Goal: Task Accomplishment & Management: Complete application form

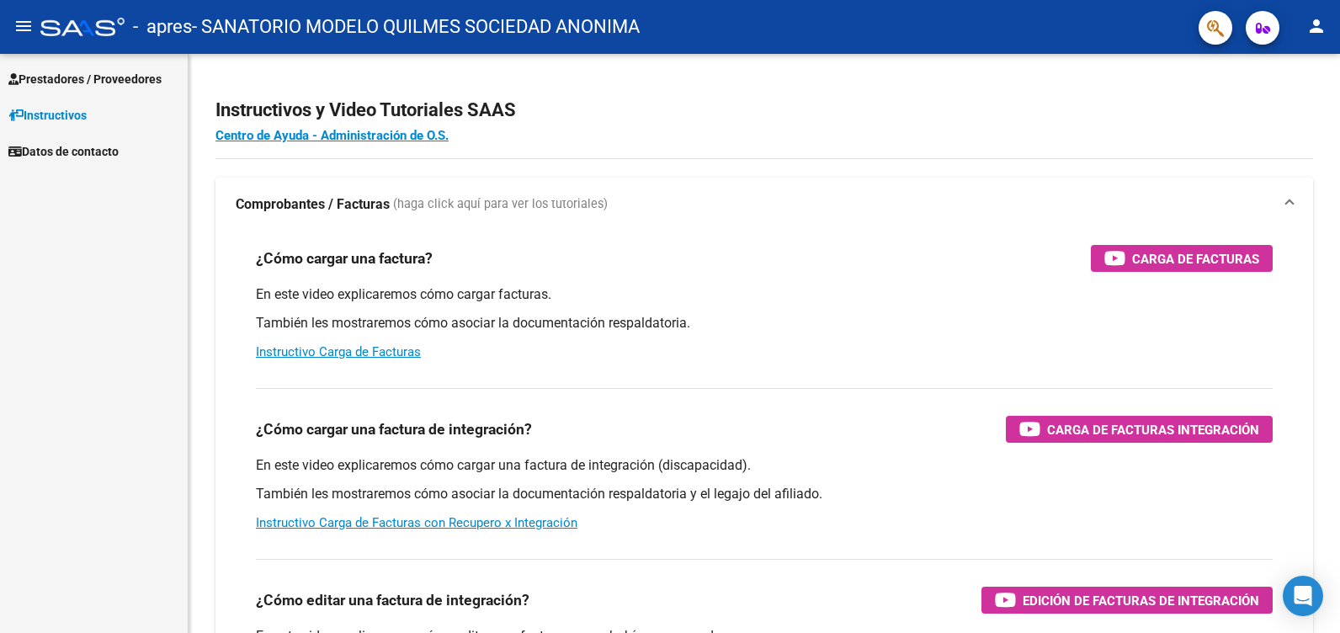
drag, startPoint x: 98, startPoint y: 76, endPoint x: 141, endPoint y: 83, distance: 43.6
click at [98, 76] on span "Prestadores / Proveedores" at bounding box center [84, 79] width 153 height 19
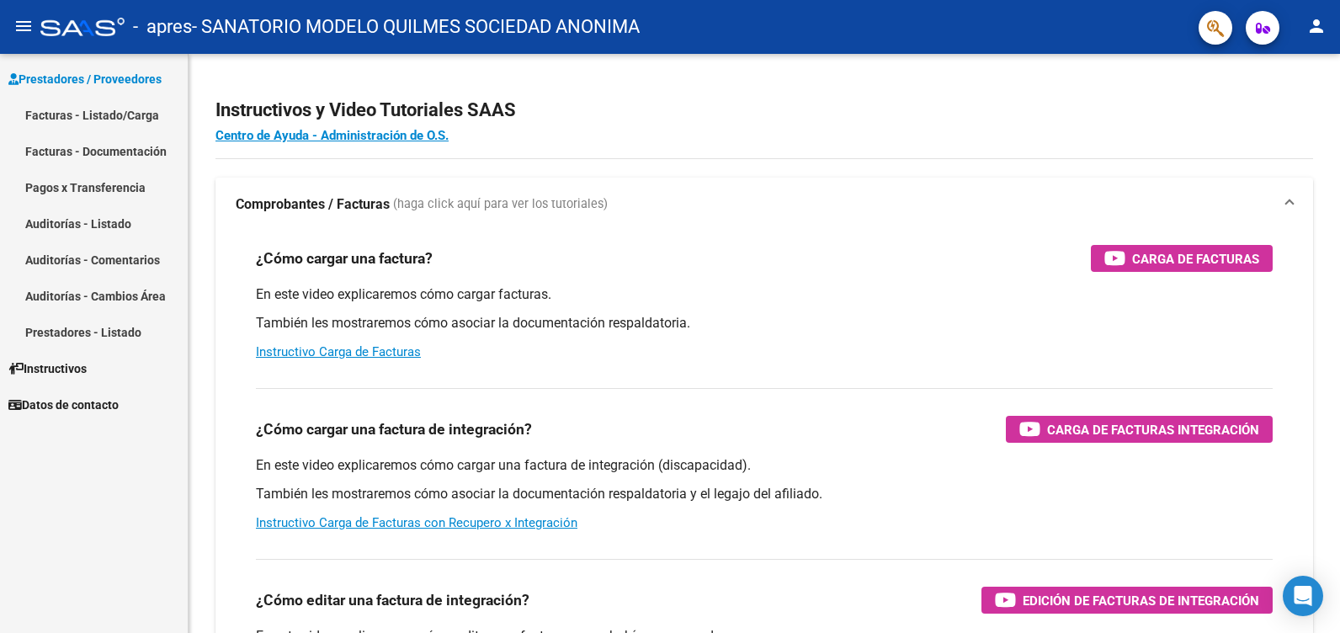
click at [124, 114] on link "Facturas - Listado/Carga" at bounding box center [94, 115] width 188 height 36
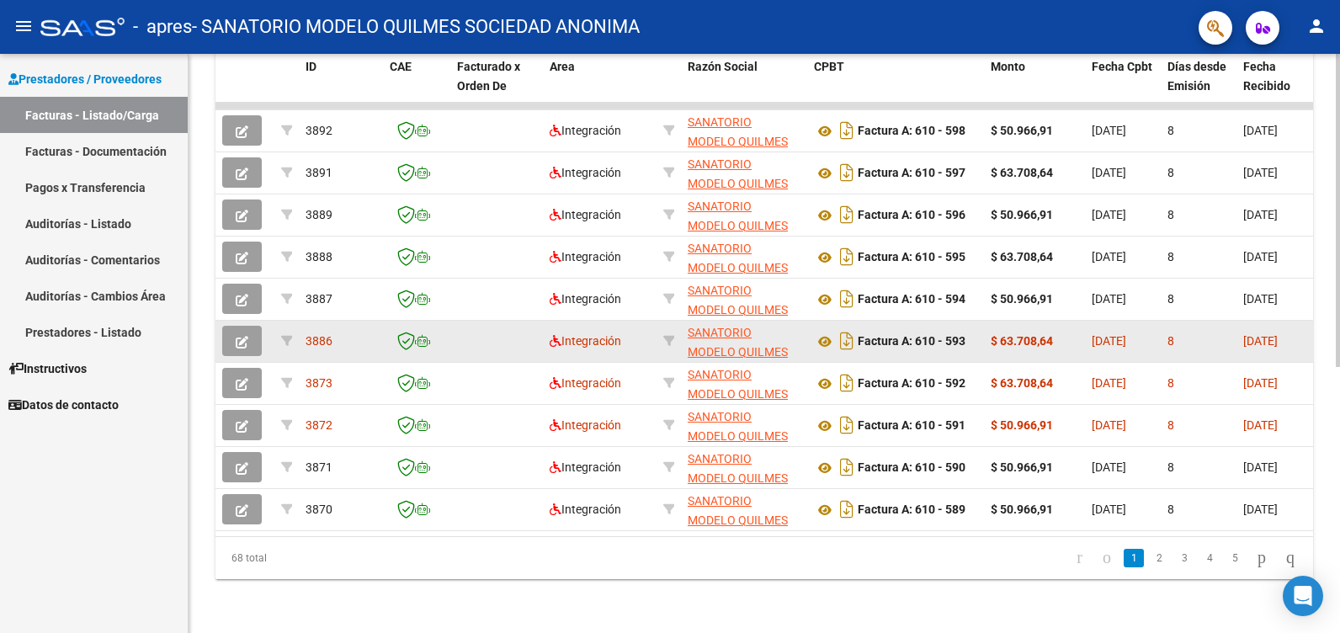
click at [244, 336] on icon "button" at bounding box center [242, 342] width 13 height 13
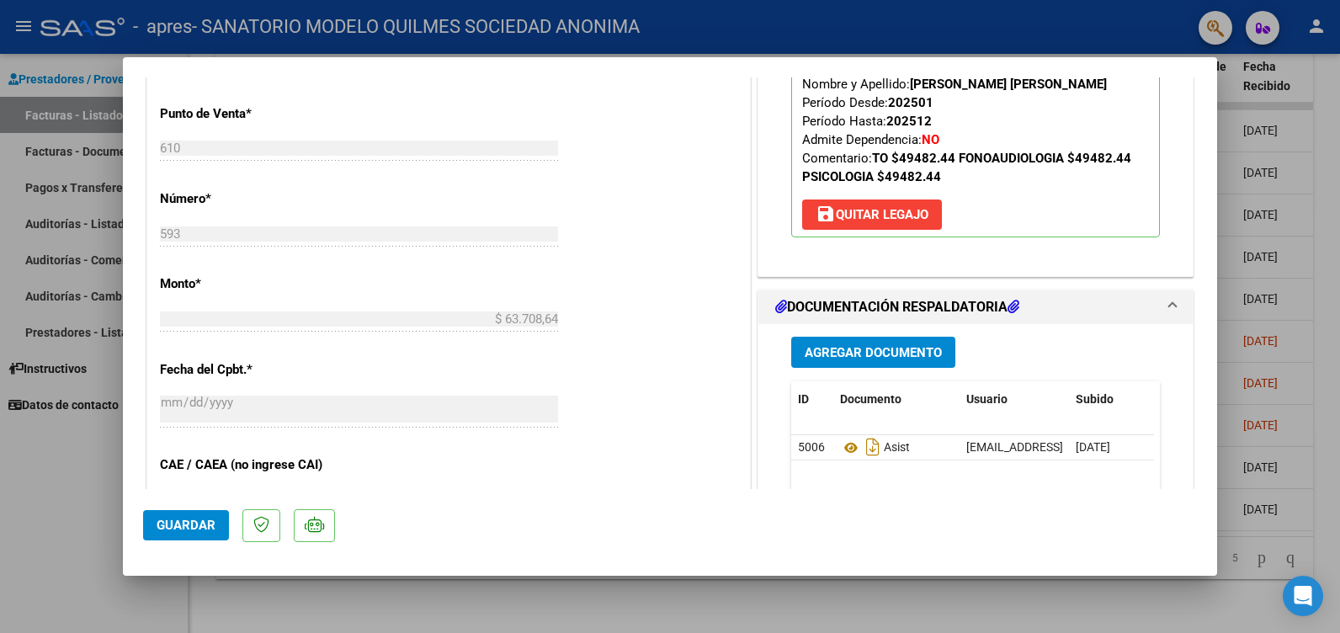
scroll to position [842, 0]
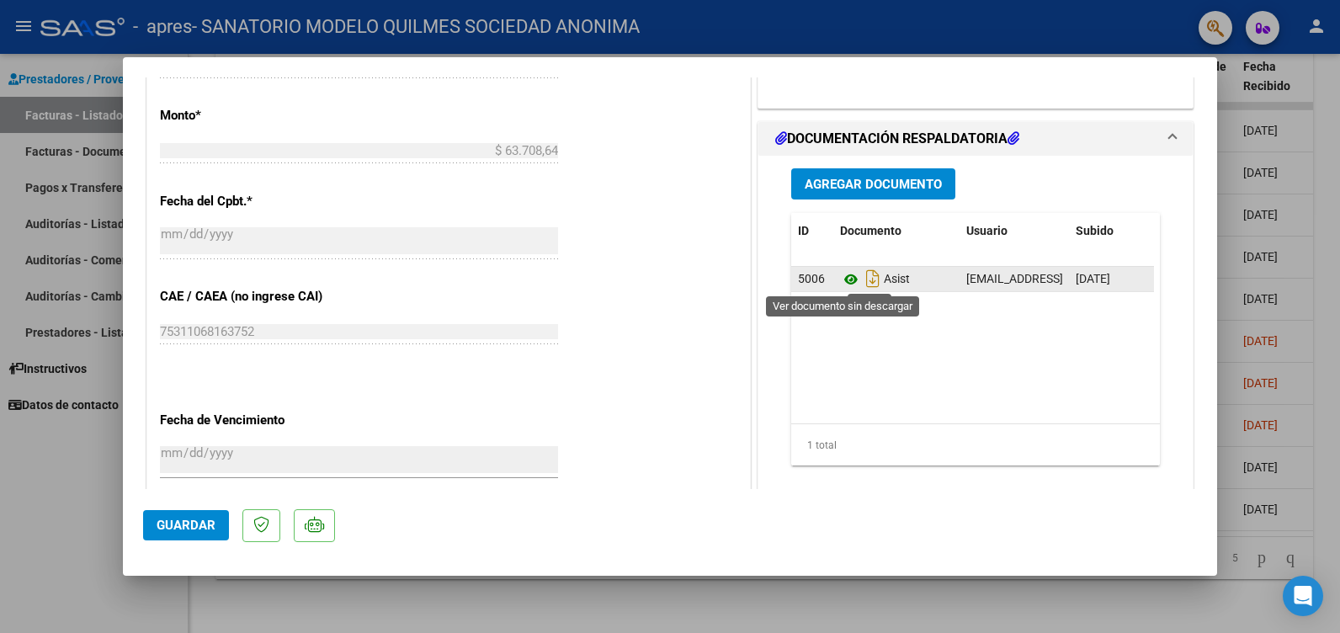
click at [842, 280] on icon at bounding box center [851, 279] width 22 height 20
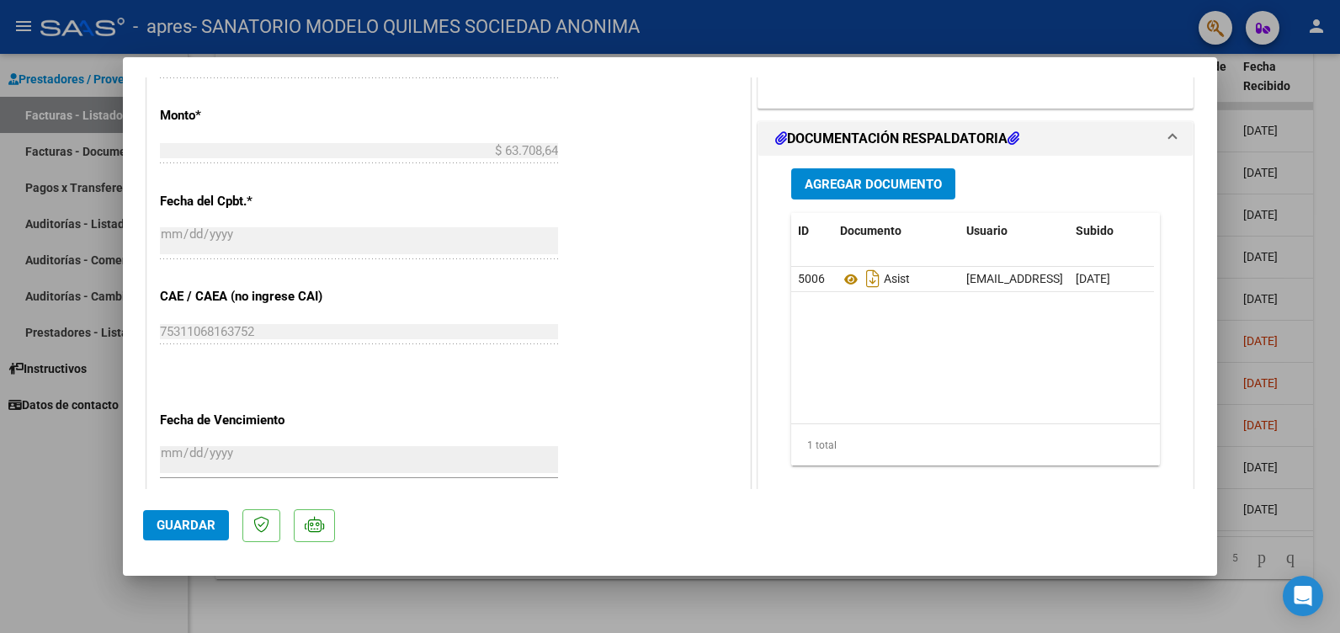
click at [866, 182] on span "Agregar Documento" at bounding box center [873, 184] width 137 height 15
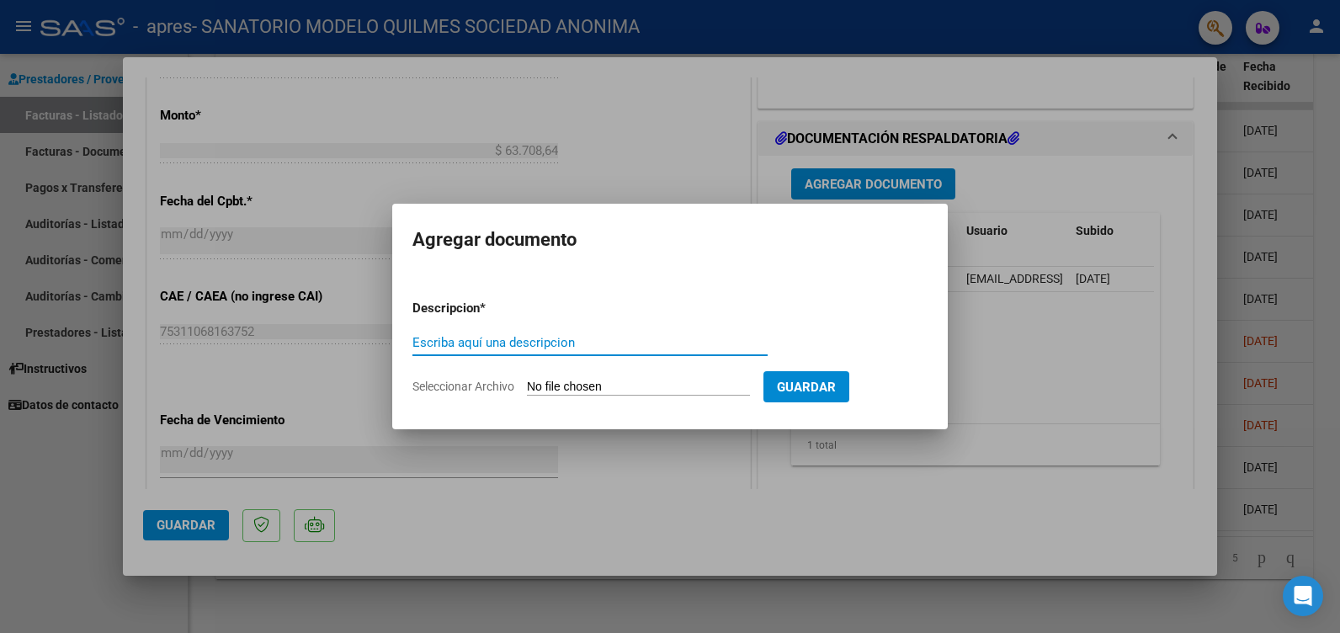
click at [471, 343] on input "Escriba aquí una descripcion" at bounding box center [590, 342] width 355 height 15
type input "asistencia"
click at [646, 386] on input "Seleccionar Archivo" at bounding box center [638, 388] width 223 height 16
type input "C:\fakepath\[PERSON_NAME].pdf"
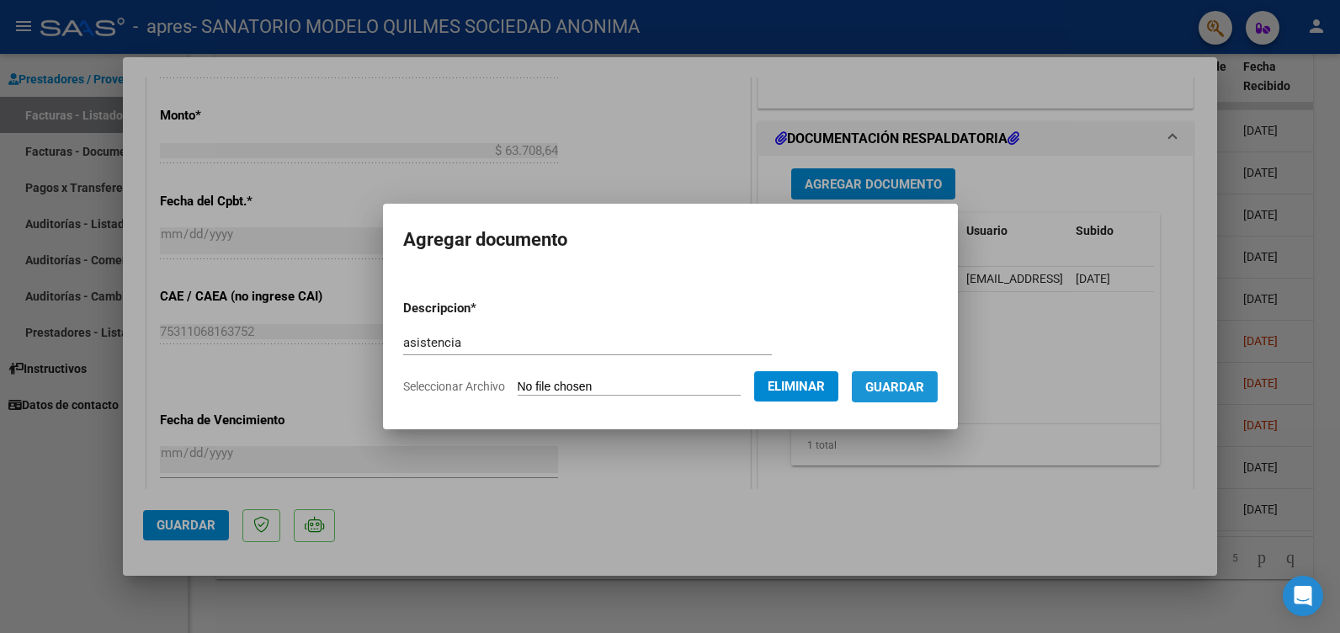
click at [924, 383] on span "Guardar" at bounding box center [894, 387] width 59 height 15
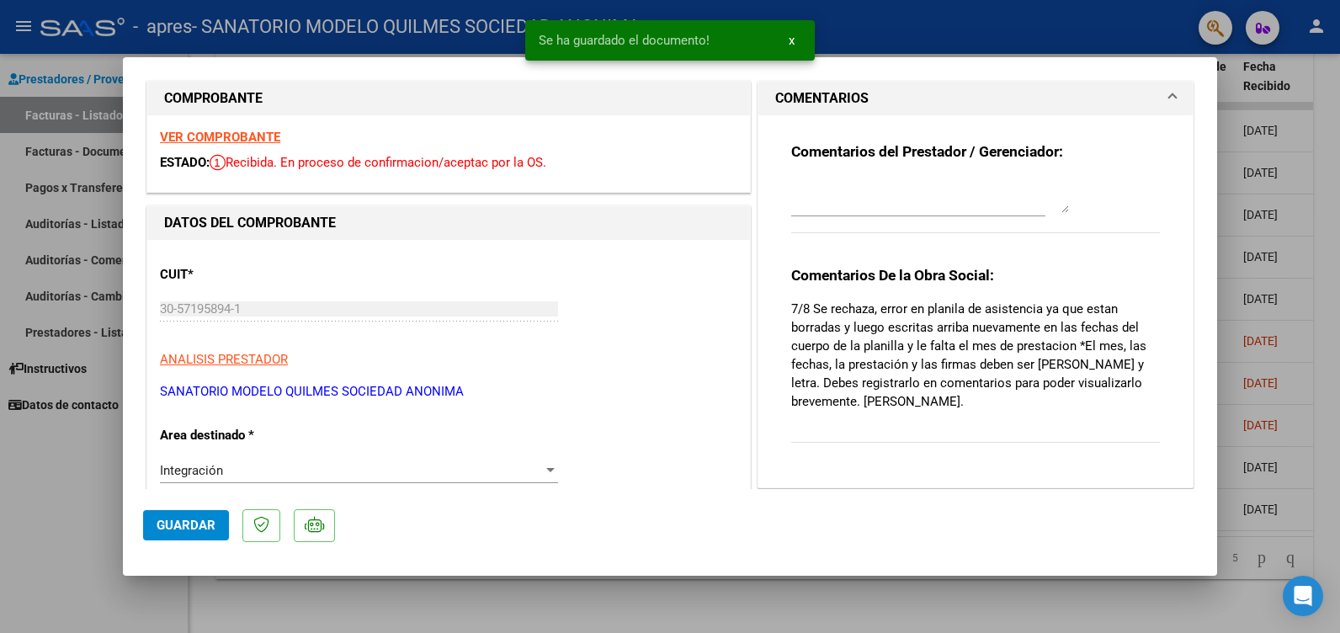
scroll to position [0, 0]
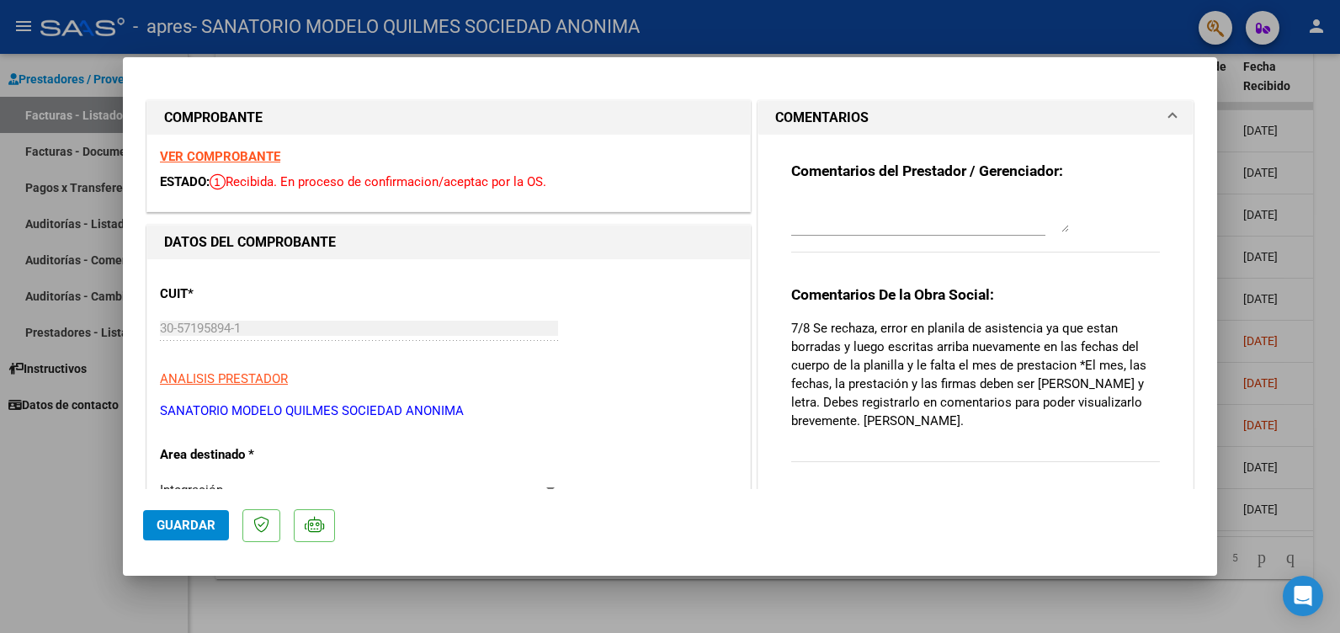
click at [841, 218] on textarea at bounding box center [930, 216] width 278 height 34
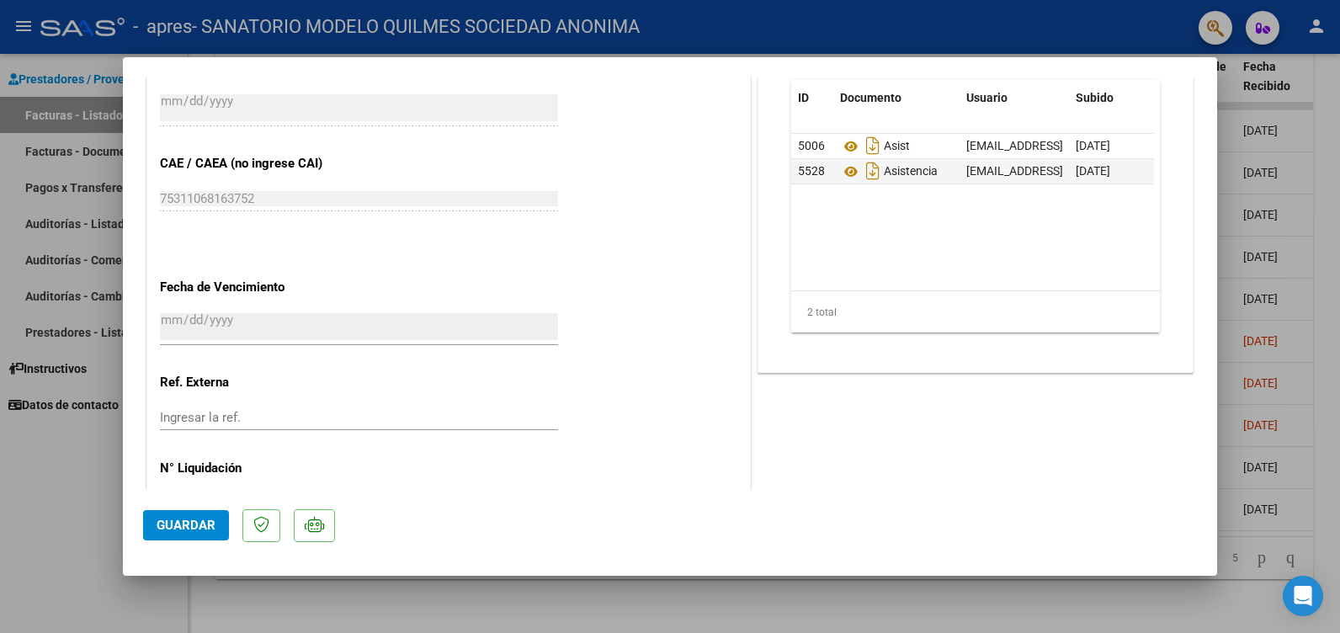
scroll to position [950, 0]
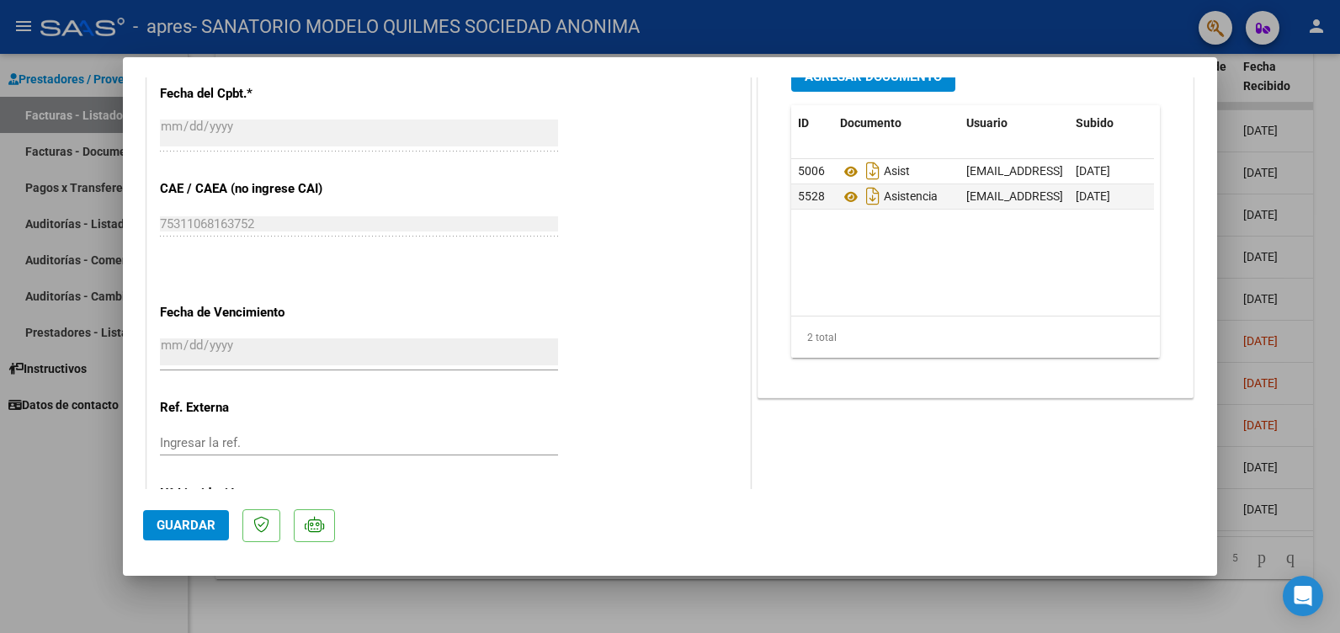
type textarea "nueva planilla de asistencia"
click at [186, 526] on span "Guardar" at bounding box center [186, 525] width 59 height 15
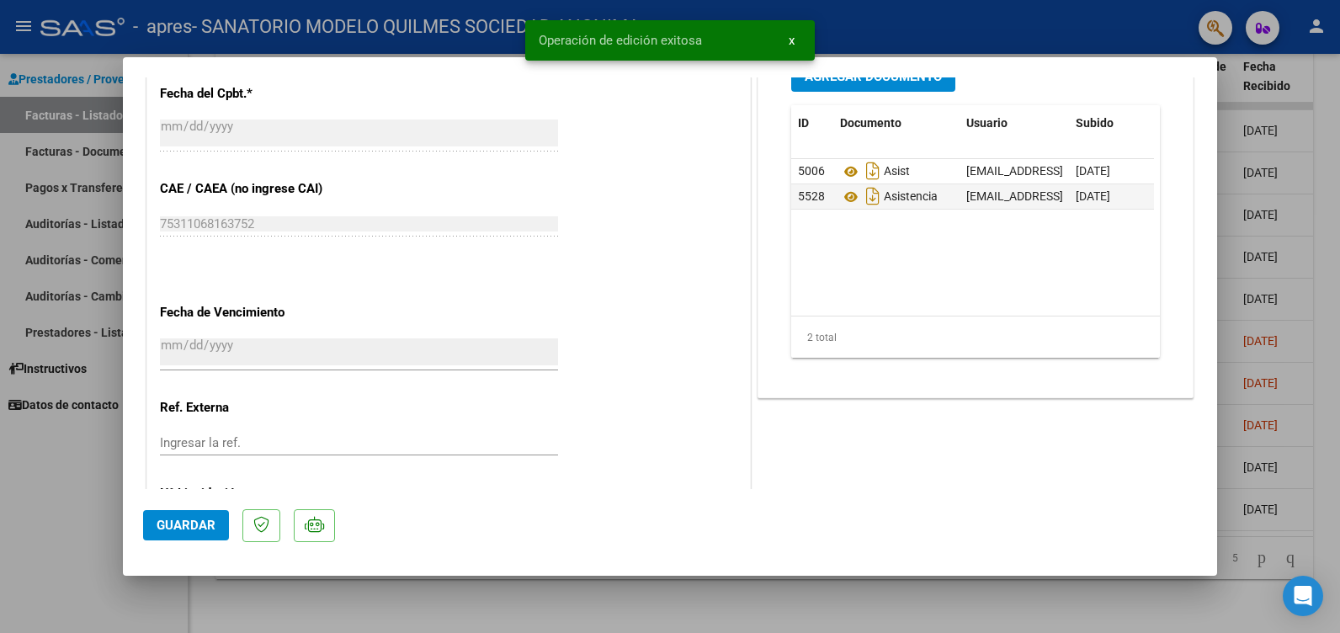
click at [64, 499] on div at bounding box center [670, 316] width 1340 height 633
type input "$ 0,00"
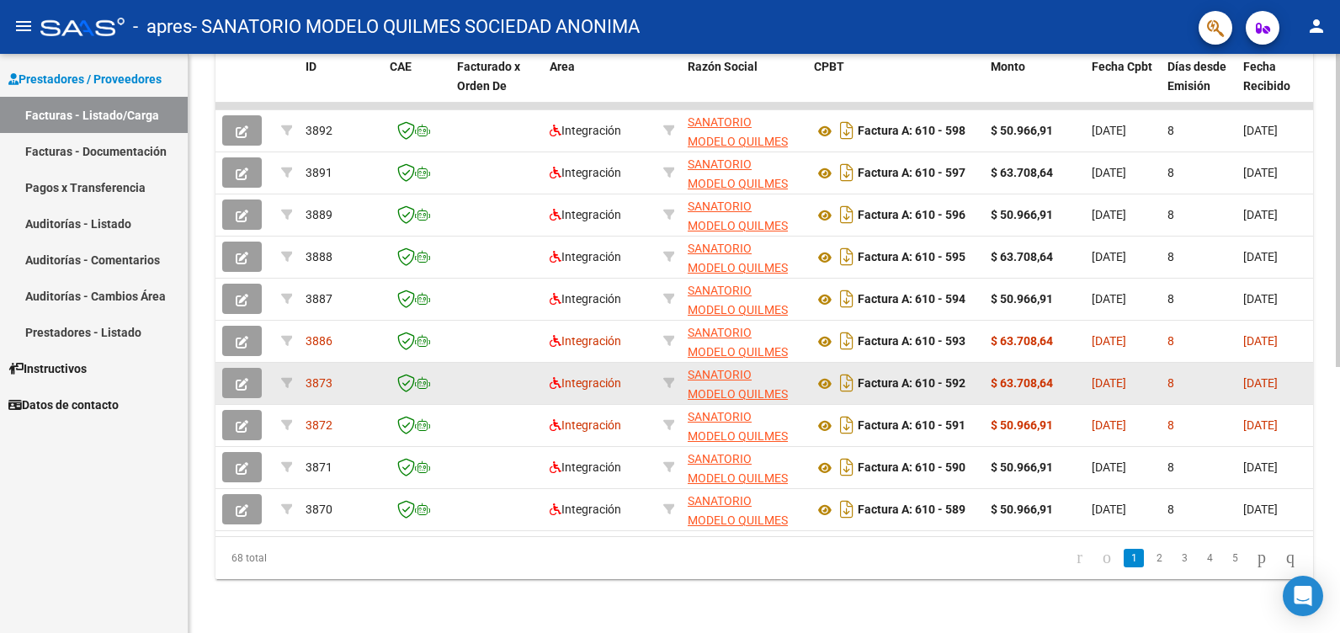
click at [249, 369] on button "button" at bounding box center [242, 383] width 40 height 30
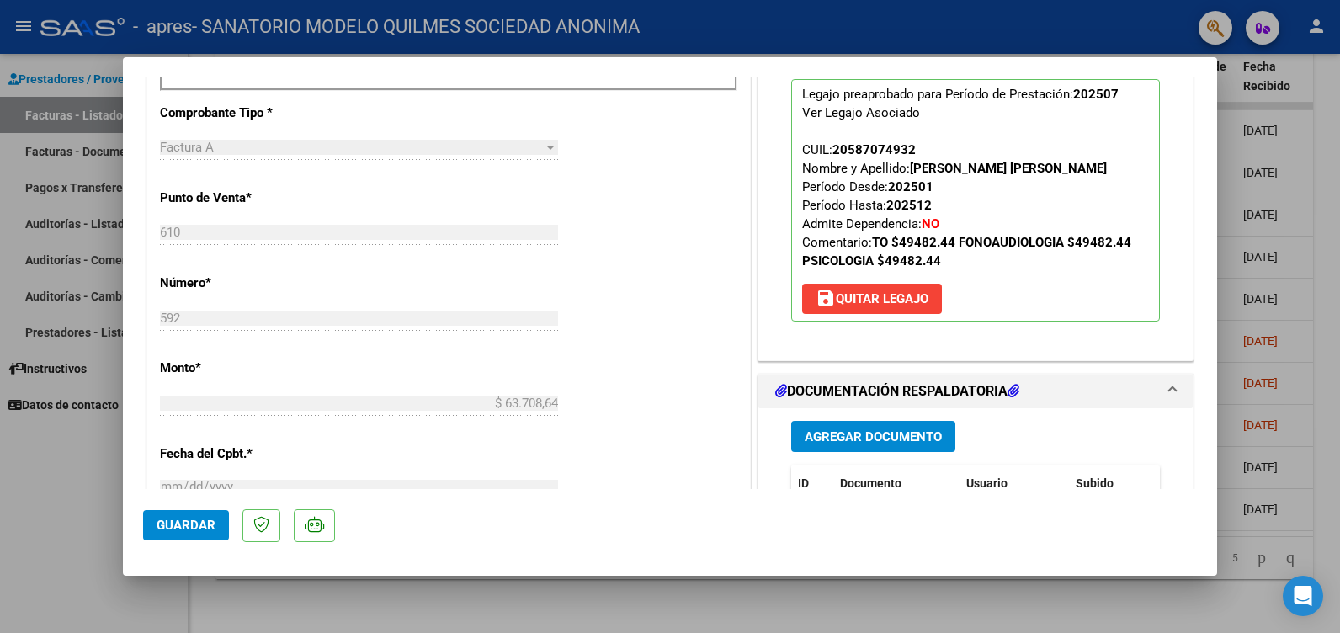
scroll to position [758, 0]
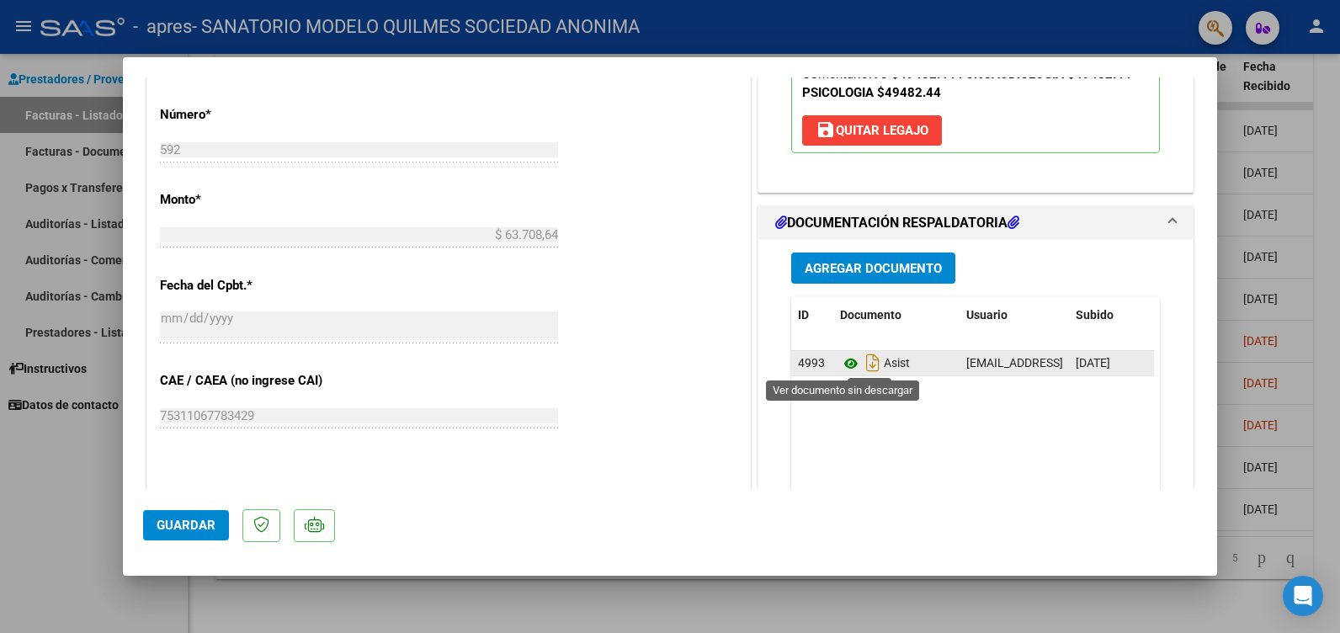
click at [842, 360] on icon at bounding box center [851, 364] width 22 height 20
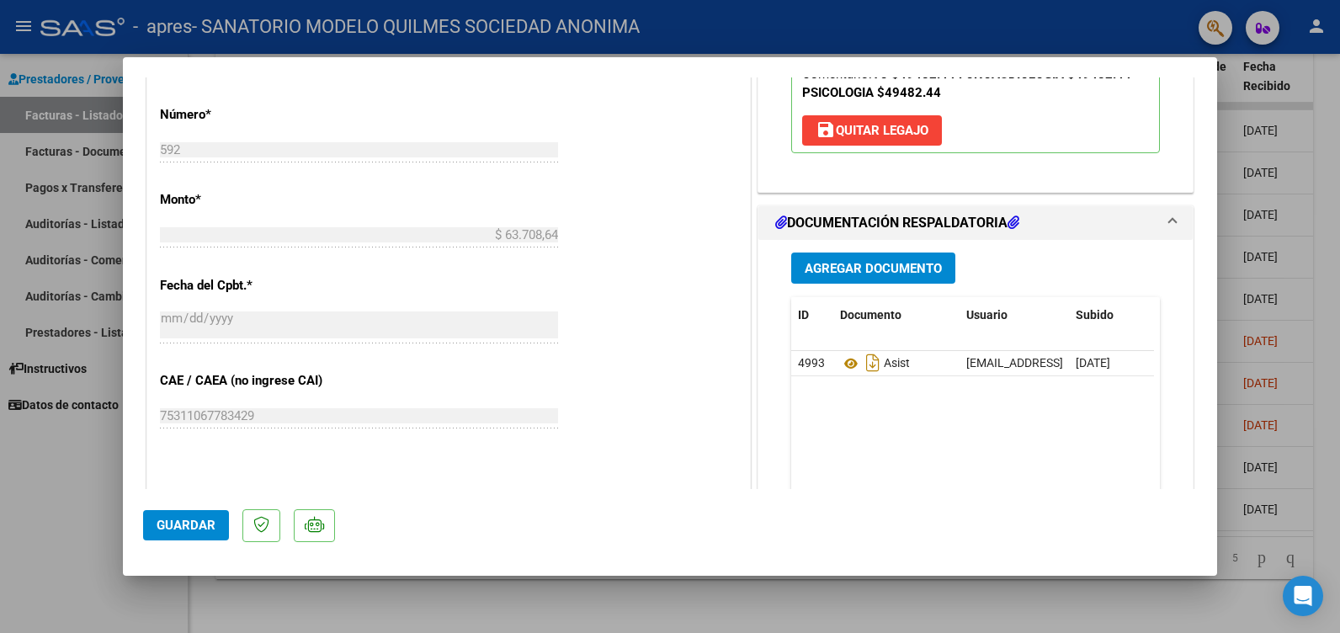
click at [880, 258] on button "Agregar Documento" at bounding box center [873, 268] width 164 height 31
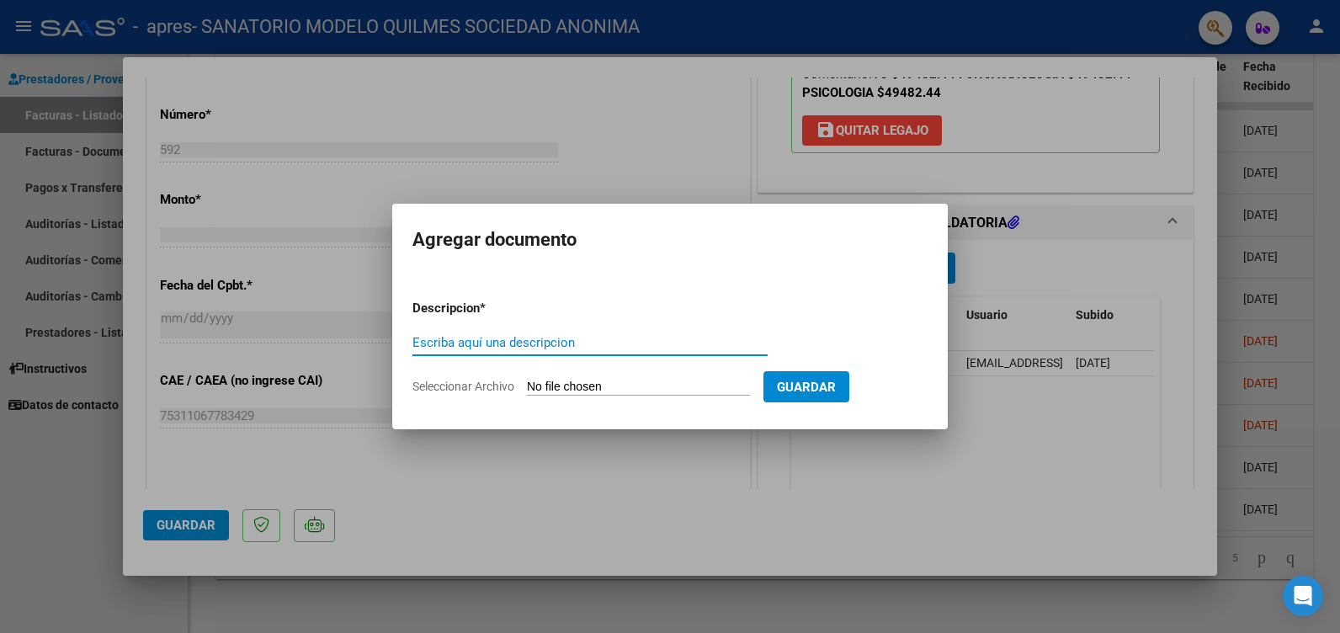
click at [492, 341] on input "Escriba aquí una descripcion" at bounding box center [590, 342] width 355 height 15
type input "ASISTENCIA"
click at [688, 385] on input "Seleccionar Archivo" at bounding box center [638, 388] width 223 height 16
type input "C:\fakepath\[PERSON_NAME] to.pdf"
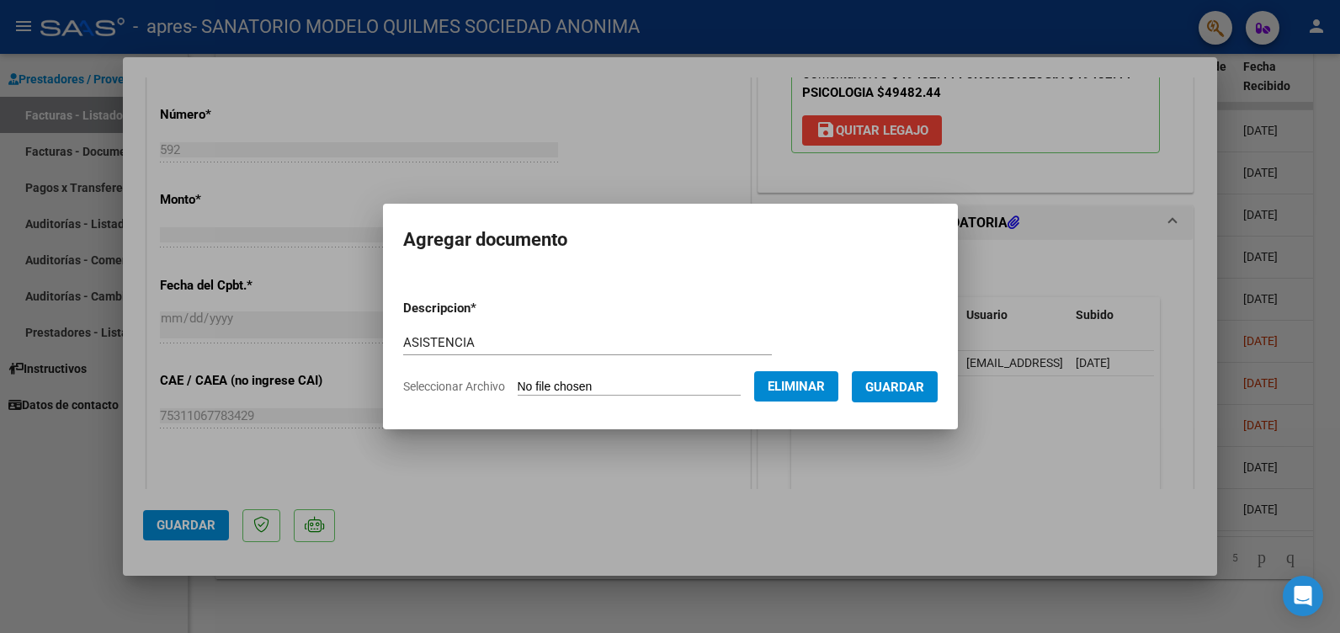
click at [919, 387] on span "Guardar" at bounding box center [894, 387] width 59 height 15
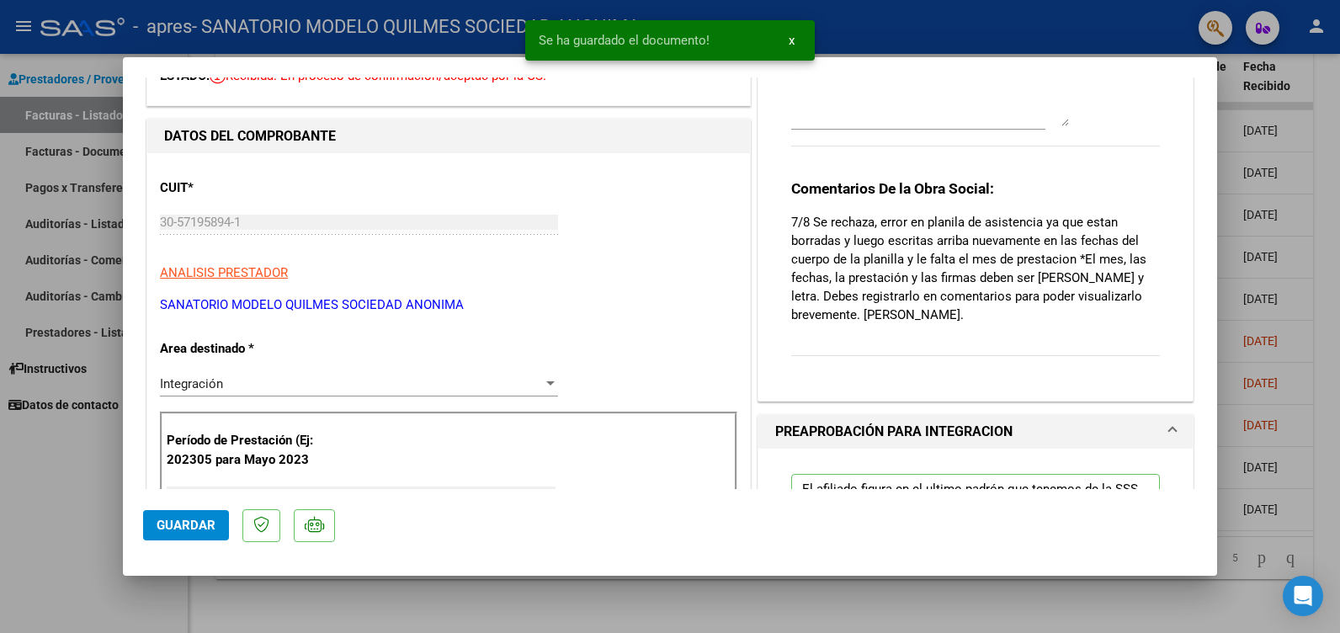
scroll to position [0, 0]
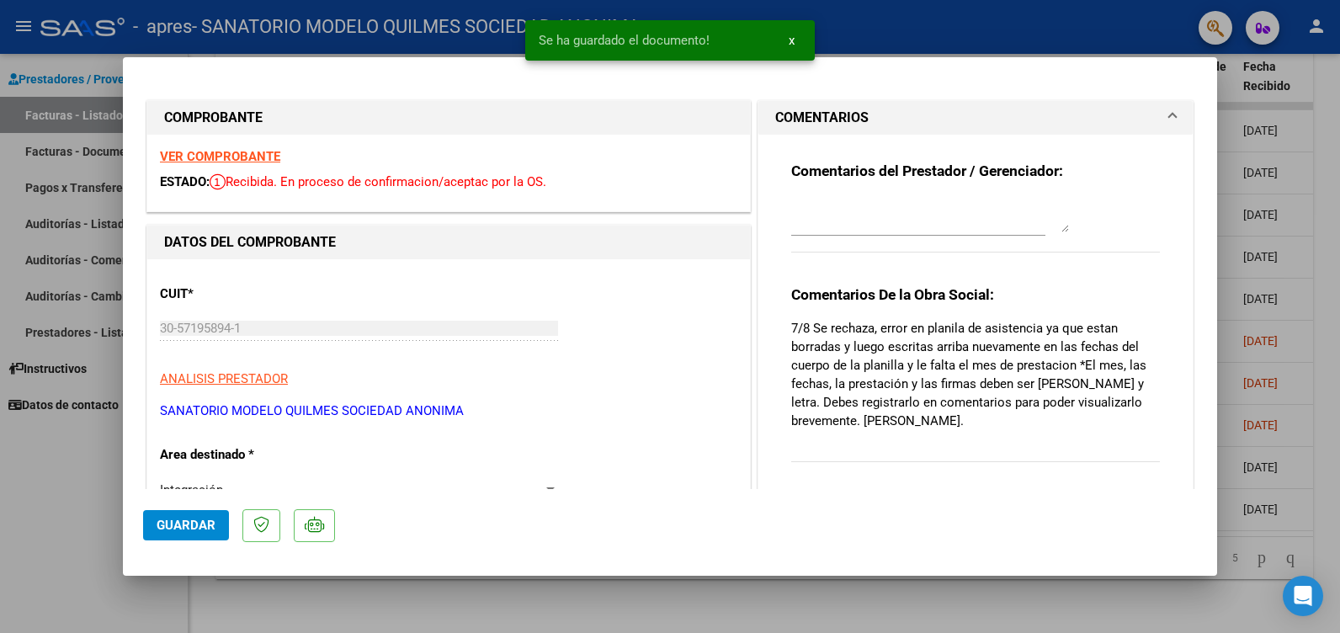
click at [807, 213] on textarea at bounding box center [930, 216] width 278 height 34
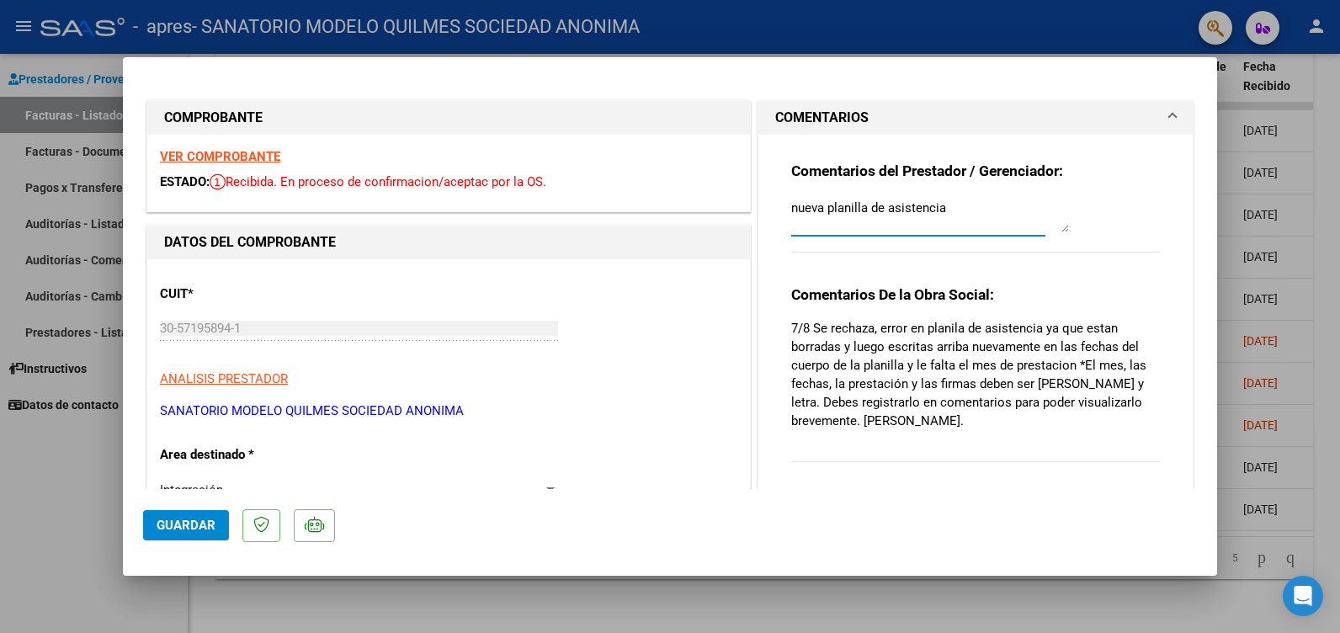
type textarea "nueva planilla de asistencia"
click at [190, 522] on span "Guardar" at bounding box center [186, 525] width 59 height 15
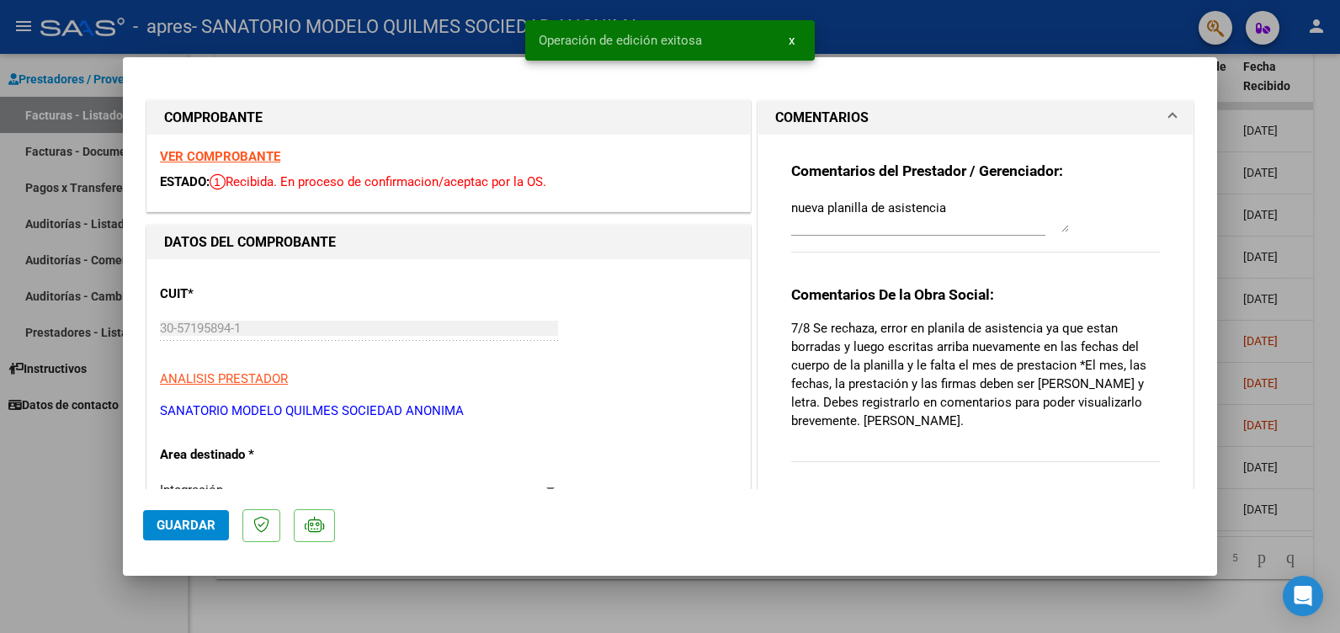
click at [80, 502] on div at bounding box center [670, 316] width 1340 height 633
type input "$ 0,00"
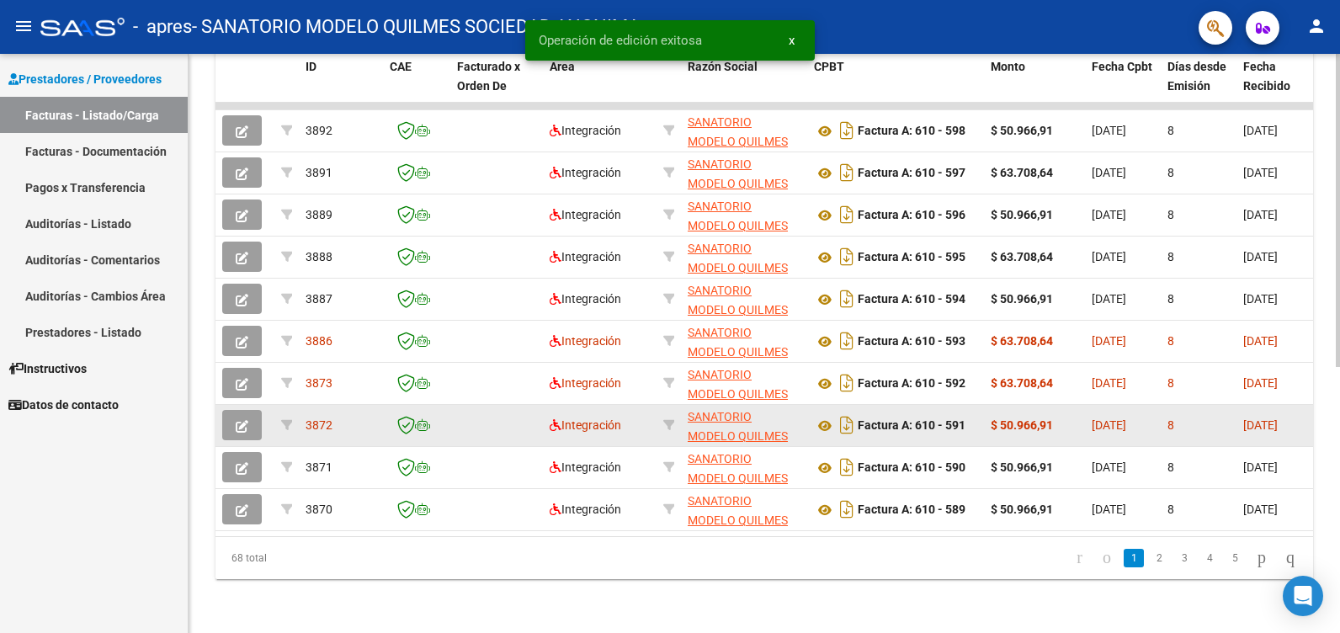
click at [243, 420] on icon "button" at bounding box center [242, 426] width 13 height 13
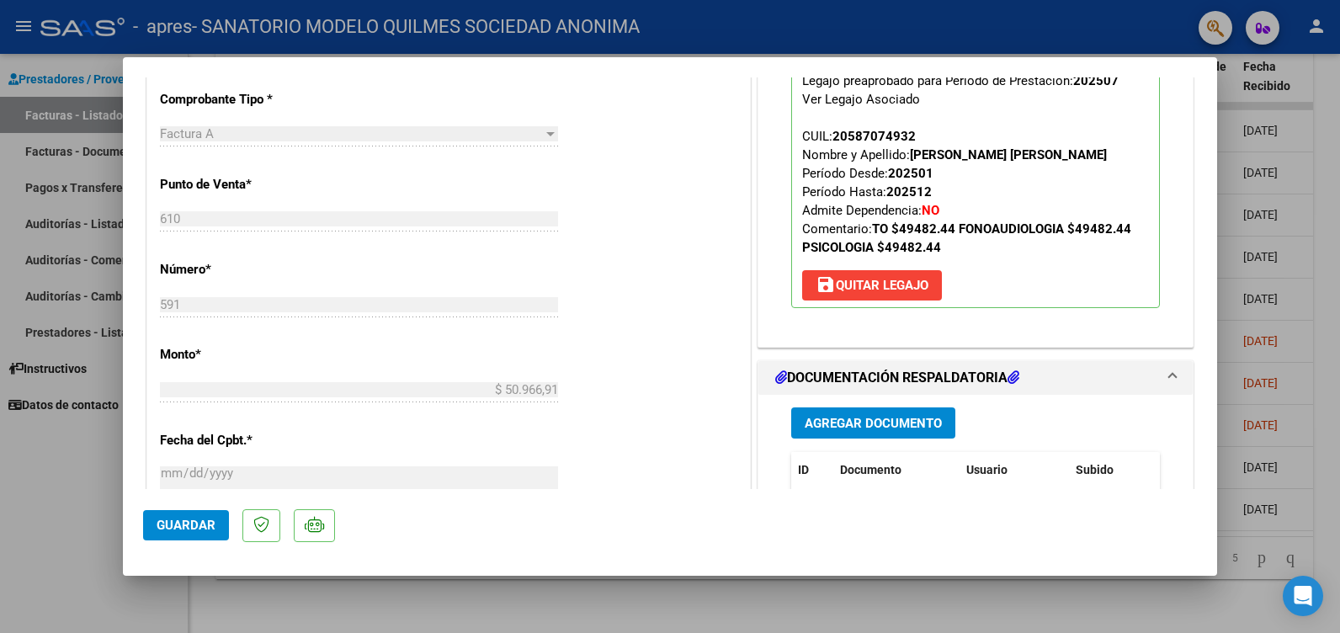
scroll to position [842, 0]
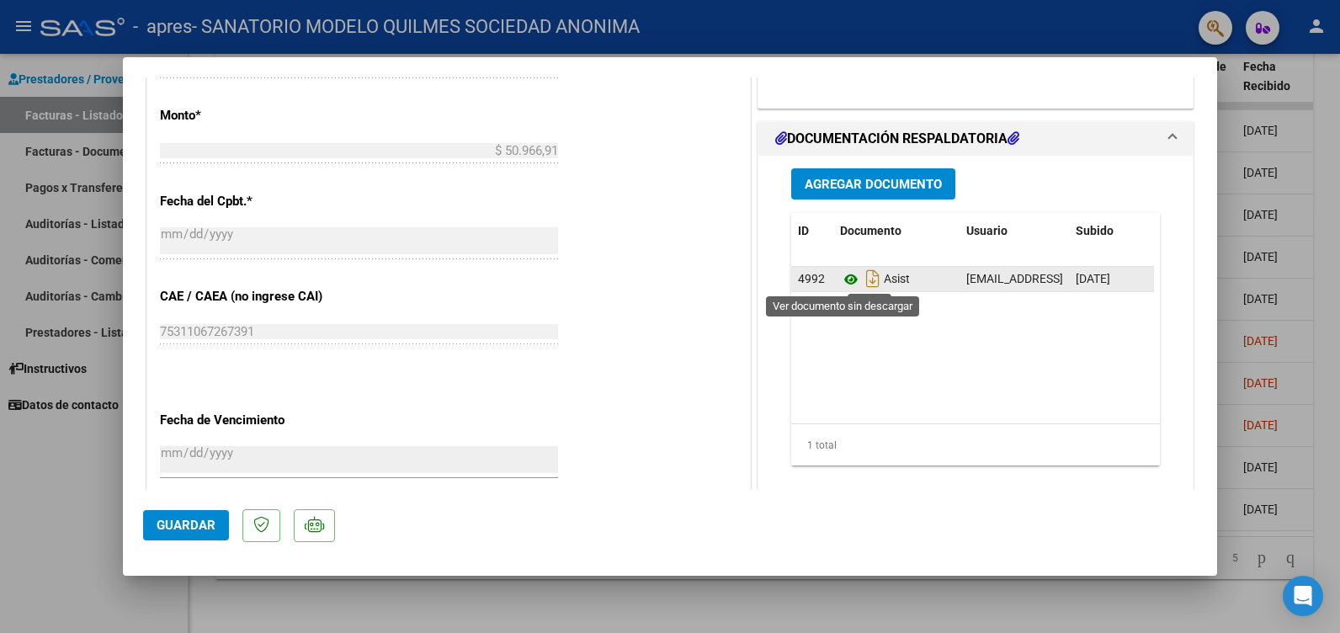
click at [846, 277] on icon at bounding box center [851, 279] width 22 height 20
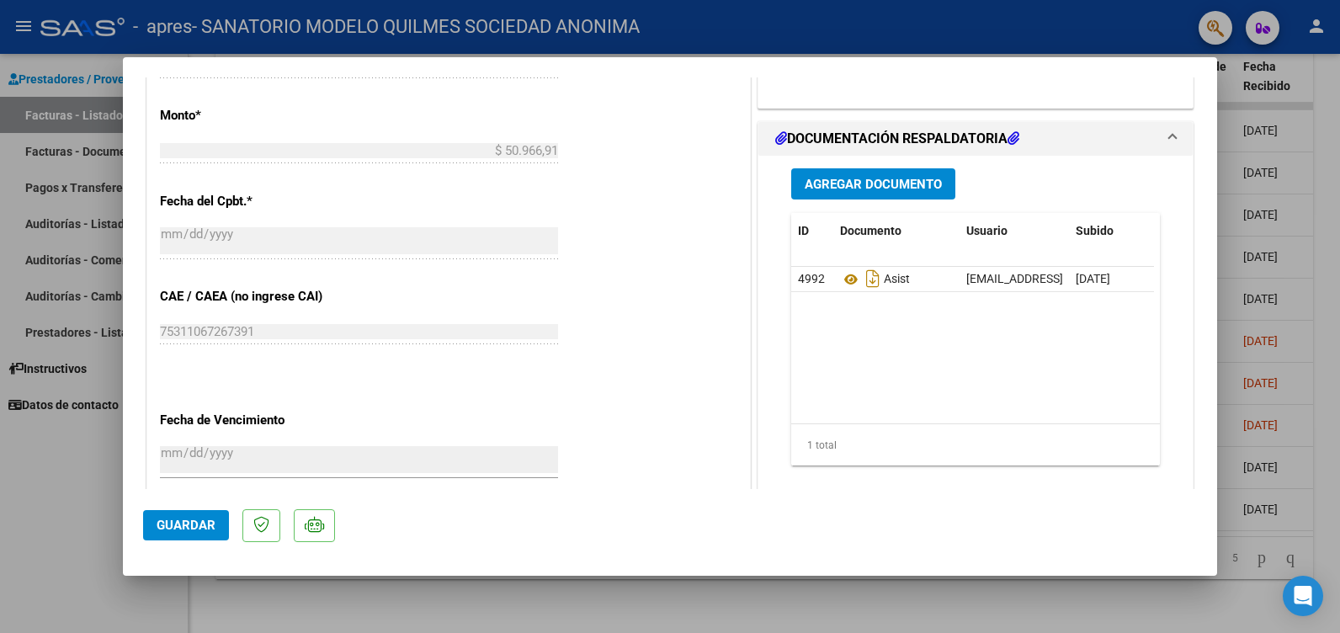
click at [876, 187] on span "Agregar Documento" at bounding box center [873, 184] width 137 height 15
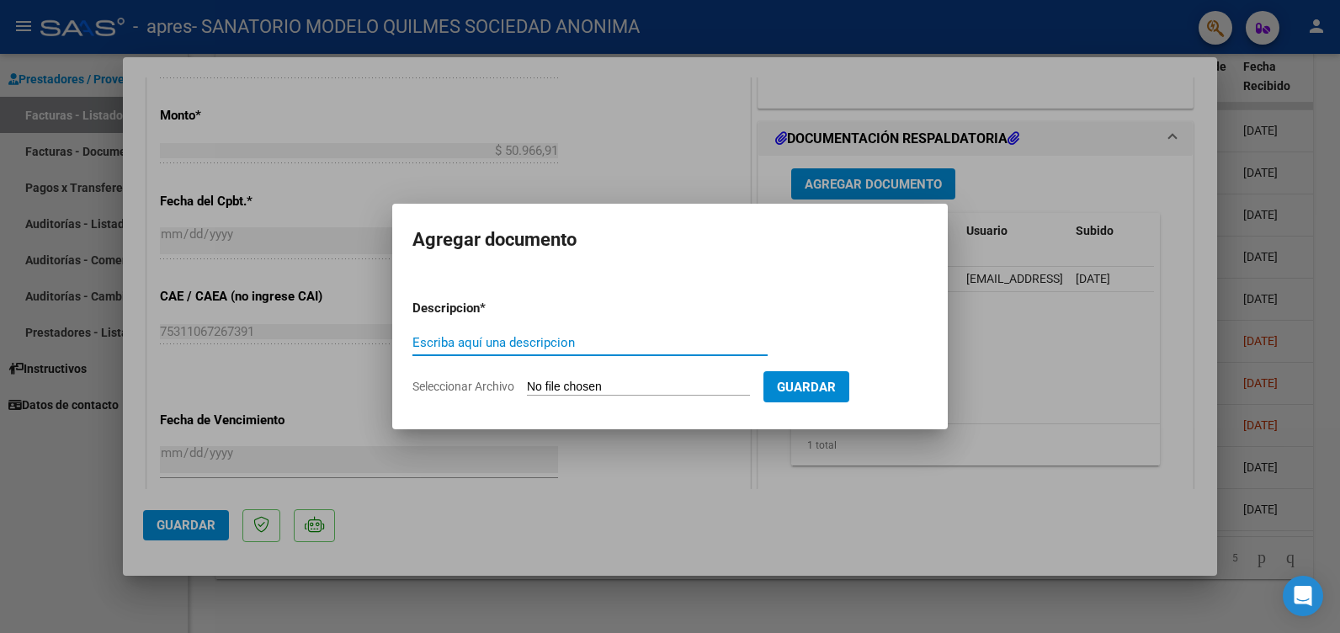
click at [475, 340] on input "Escriba aquí una descripcion" at bounding box center [590, 342] width 355 height 15
click at [476, 341] on input "Escriba aquí una descripcion" at bounding box center [590, 342] width 355 height 15
type input "asistencia"
click at [655, 390] on input "Seleccionar Archivo" at bounding box center [638, 388] width 223 height 16
type input "C:\fakepath\[PERSON_NAME] psicologia.pdf"
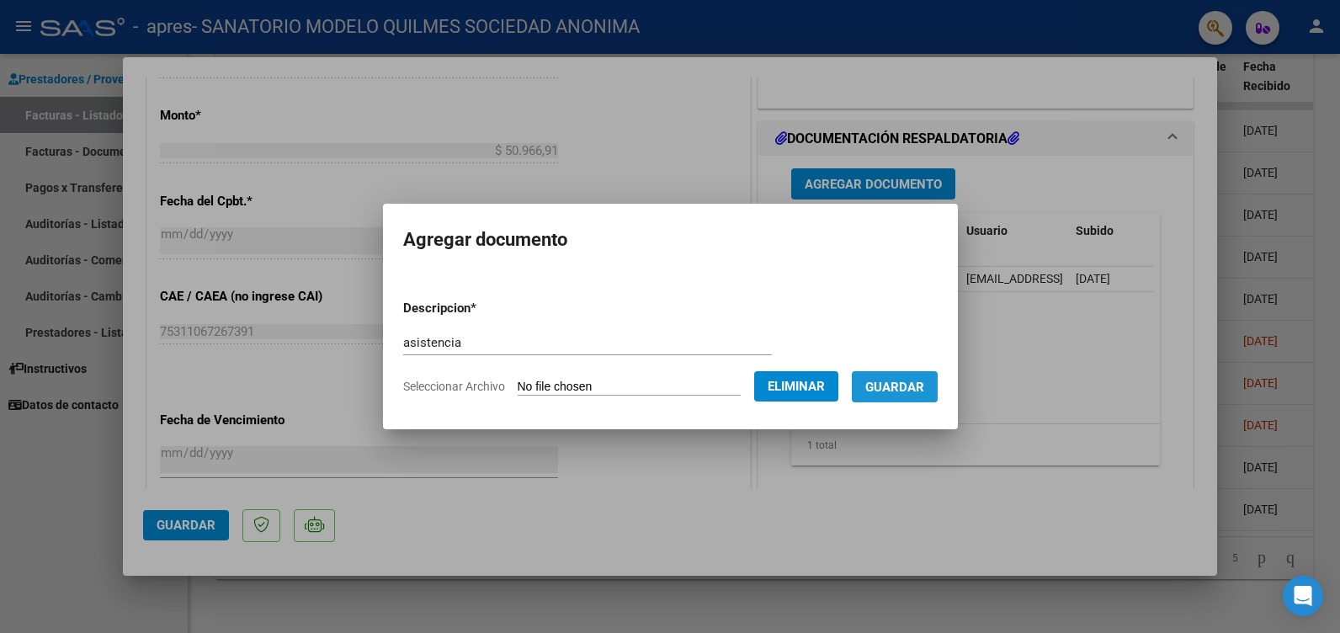
click at [924, 391] on span "Guardar" at bounding box center [894, 387] width 59 height 15
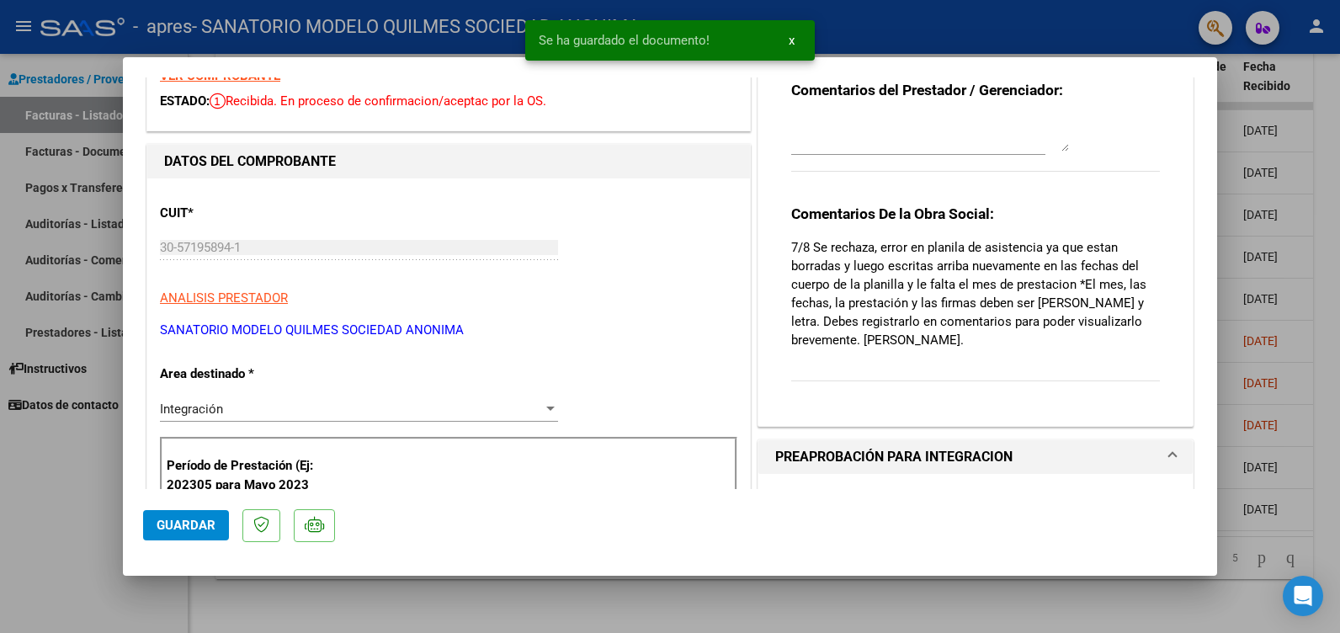
scroll to position [0, 0]
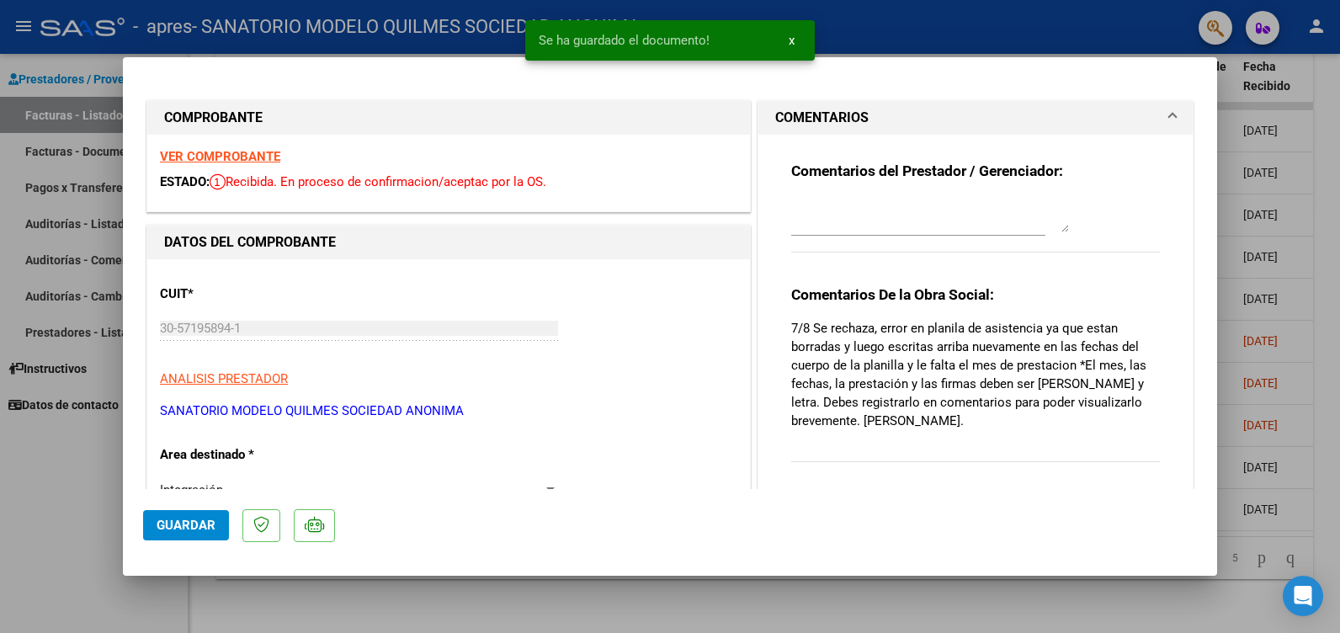
click at [846, 215] on textarea at bounding box center [930, 216] width 278 height 34
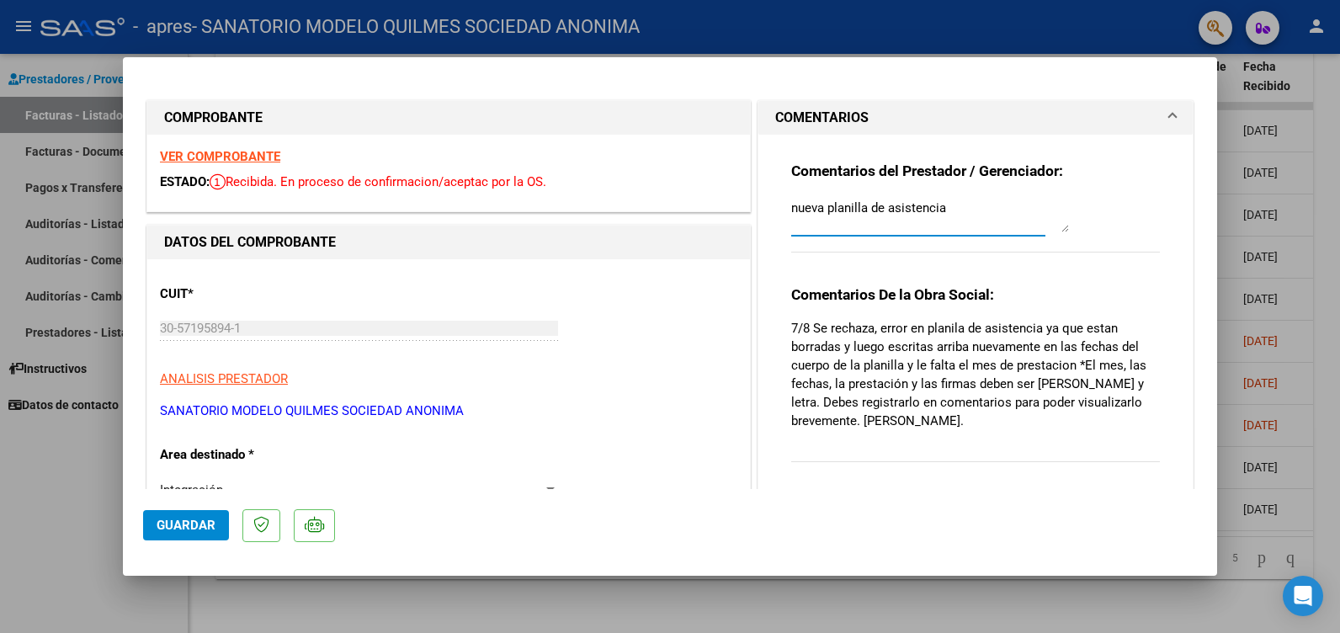
type textarea "nueva planilla de asistencia"
click at [177, 524] on span "Guardar" at bounding box center [186, 525] width 59 height 15
drag, startPoint x: 63, startPoint y: 518, endPoint x: 107, endPoint y: 494, distance: 49.7
click at [64, 512] on div at bounding box center [670, 316] width 1340 height 633
type input "$ 0,00"
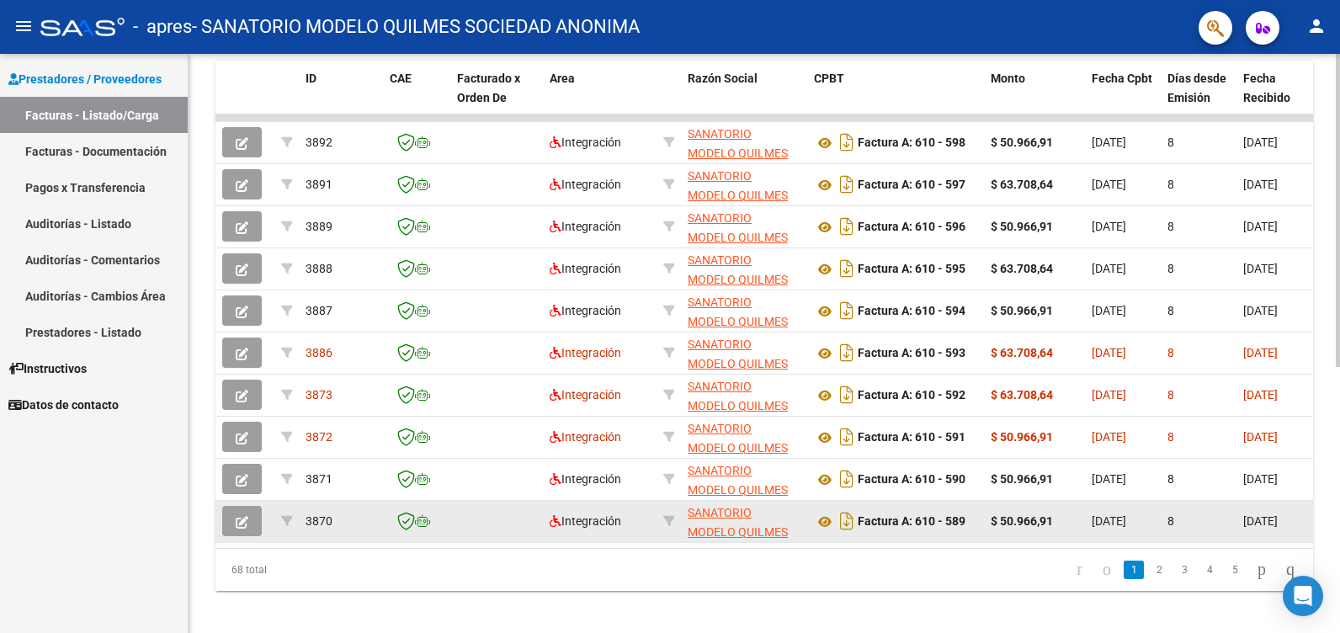
scroll to position [492, 0]
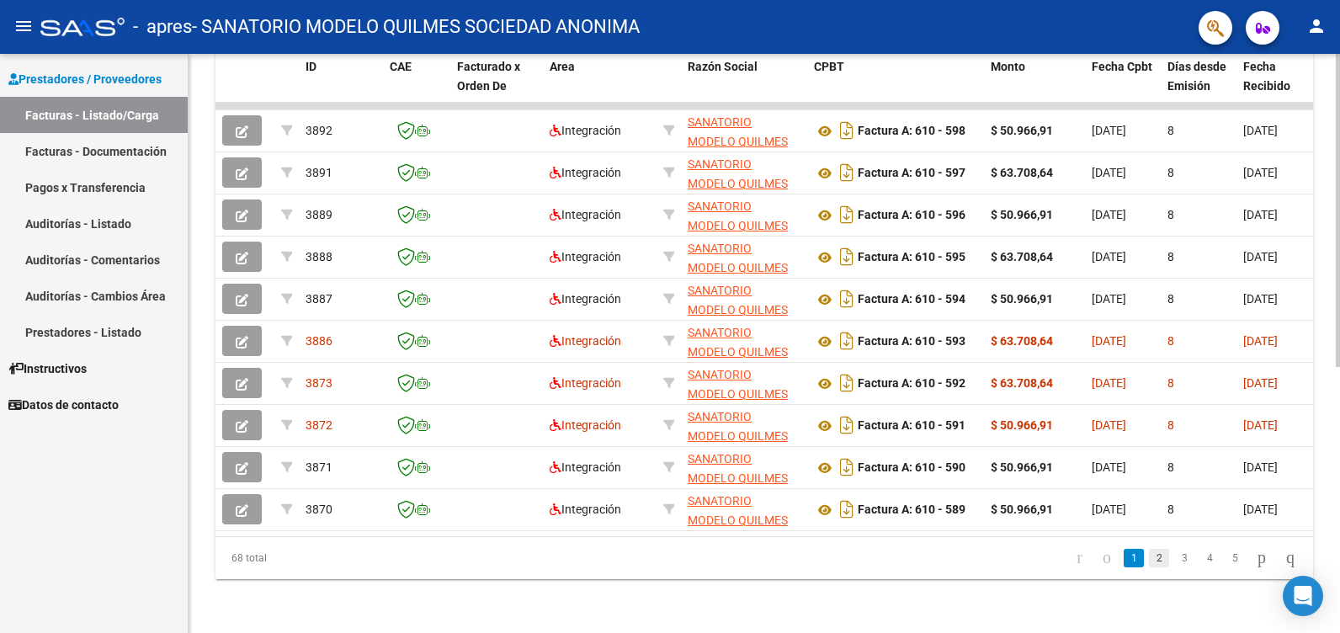
click at [1149, 559] on link "2" at bounding box center [1159, 558] width 20 height 19
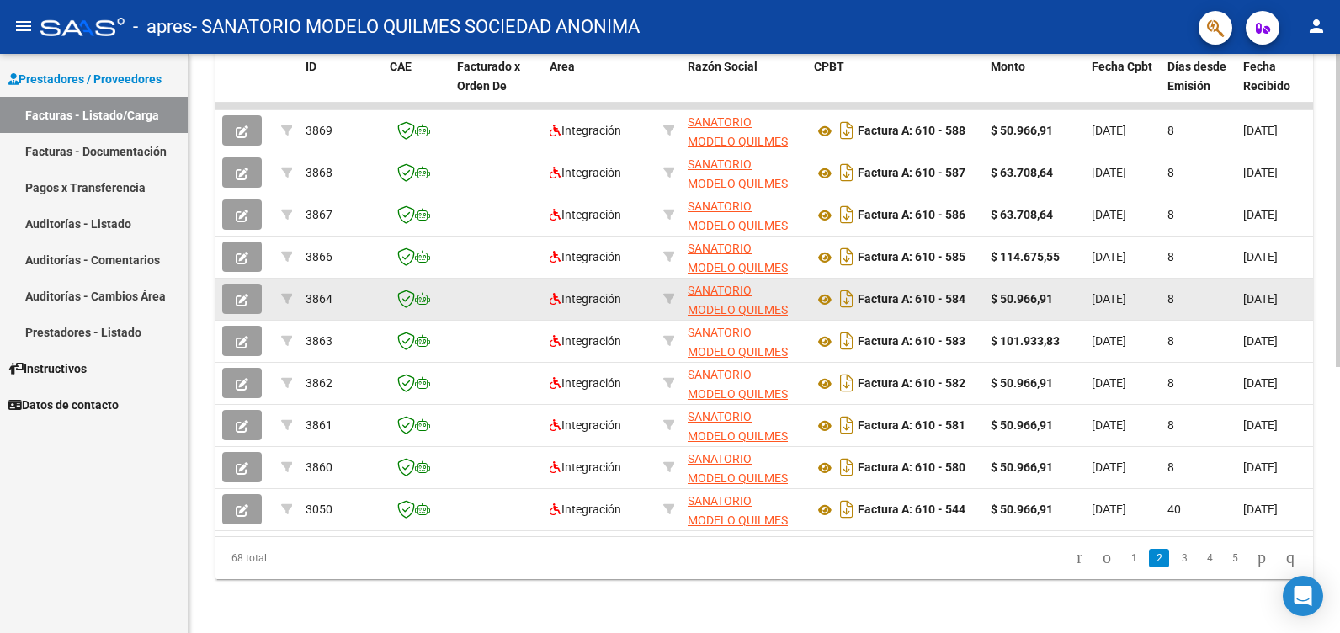
click at [1052, 292] on strong "$ 50.966,91" at bounding box center [1022, 298] width 62 height 13
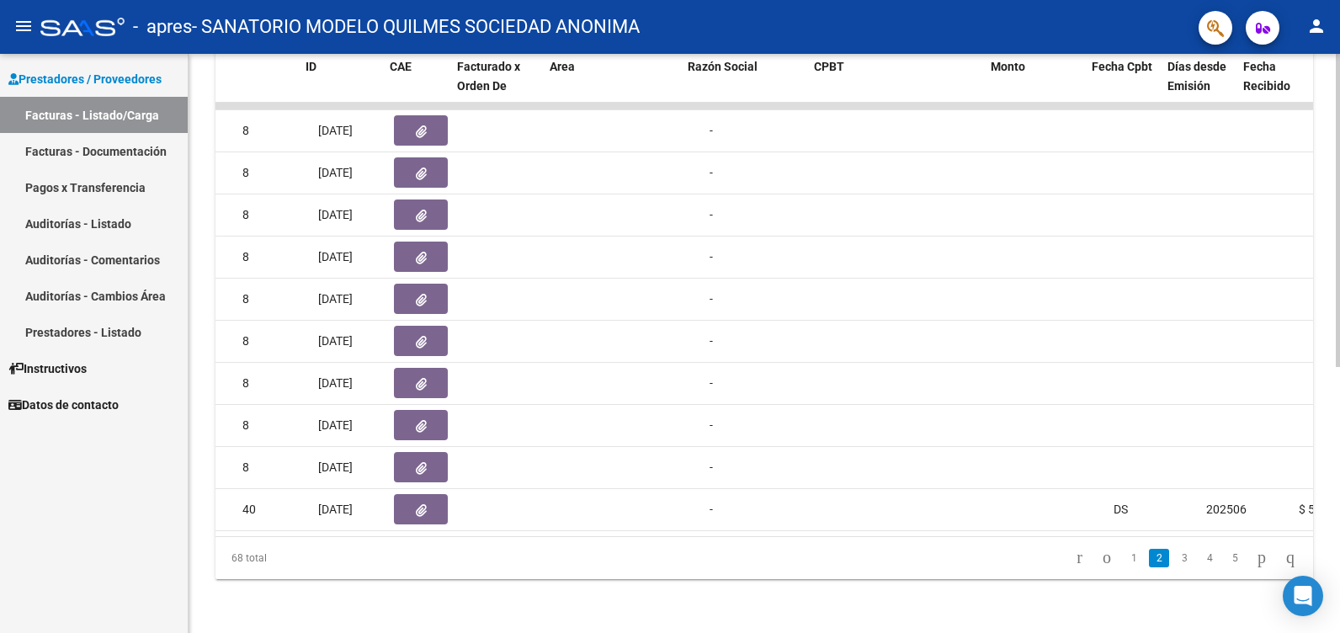
scroll to position [0, 0]
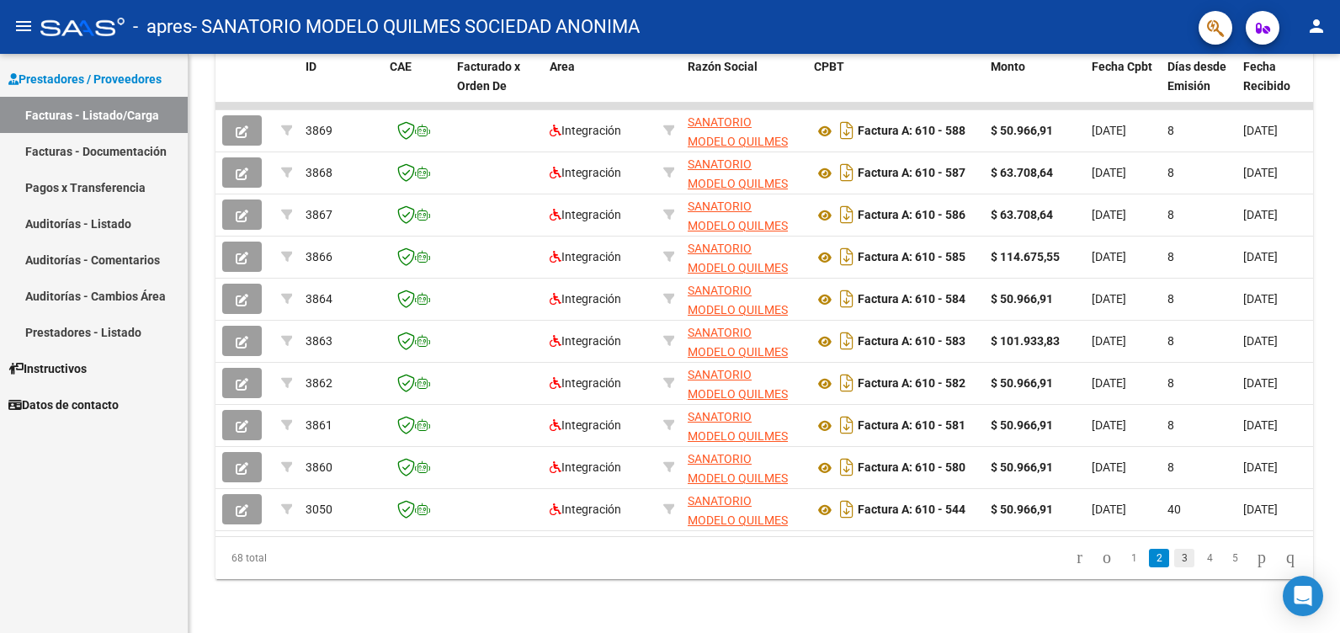
click at [1174, 557] on link "3" at bounding box center [1184, 558] width 20 height 19
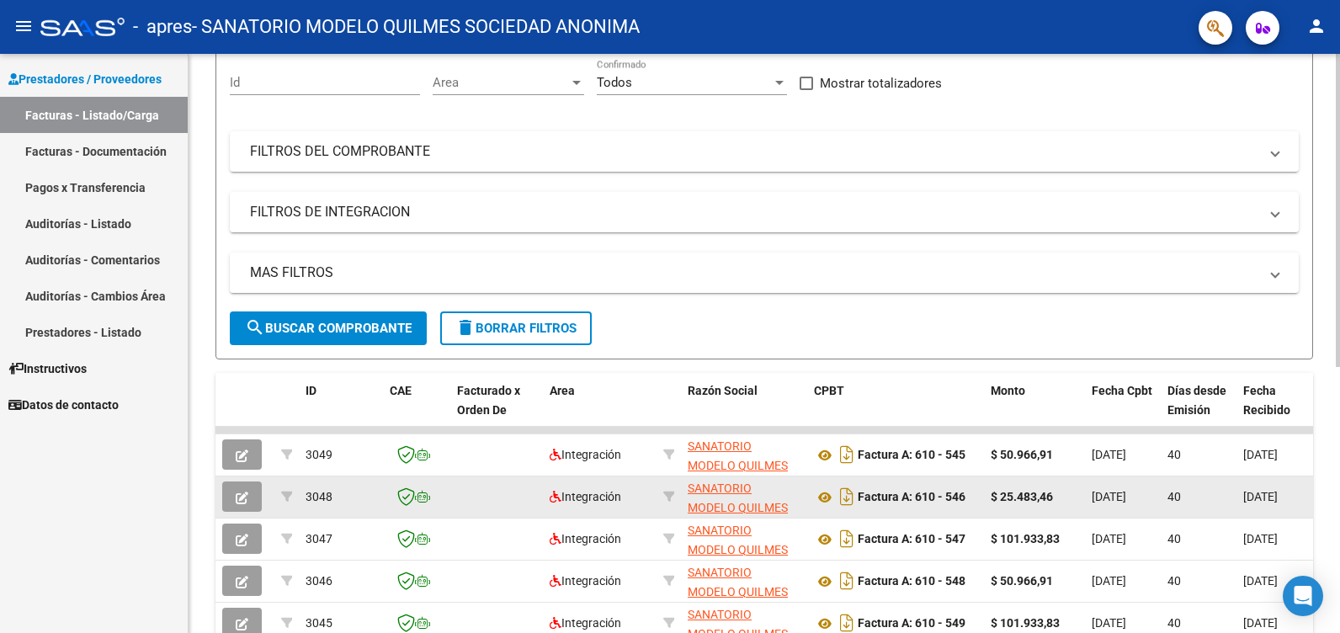
scroll to position [492, 0]
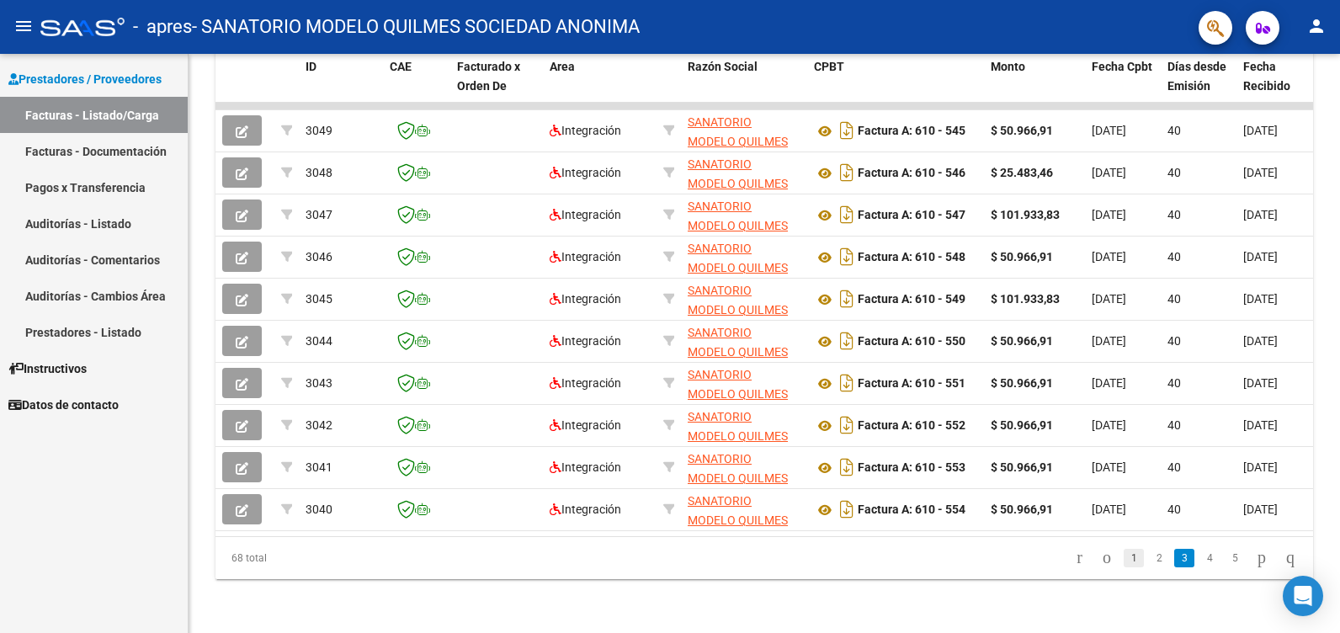
click at [1124, 556] on link "1" at bounding box center [1134, 558] width 20 height 19
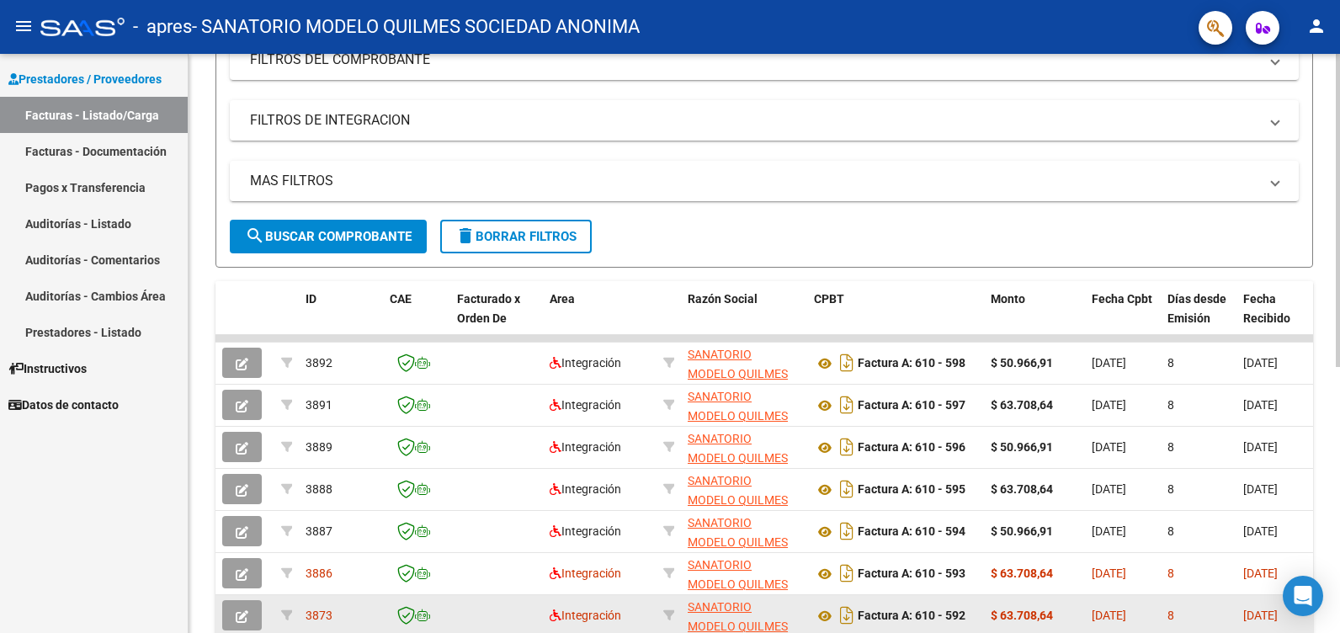
scroll to position [239, 0]
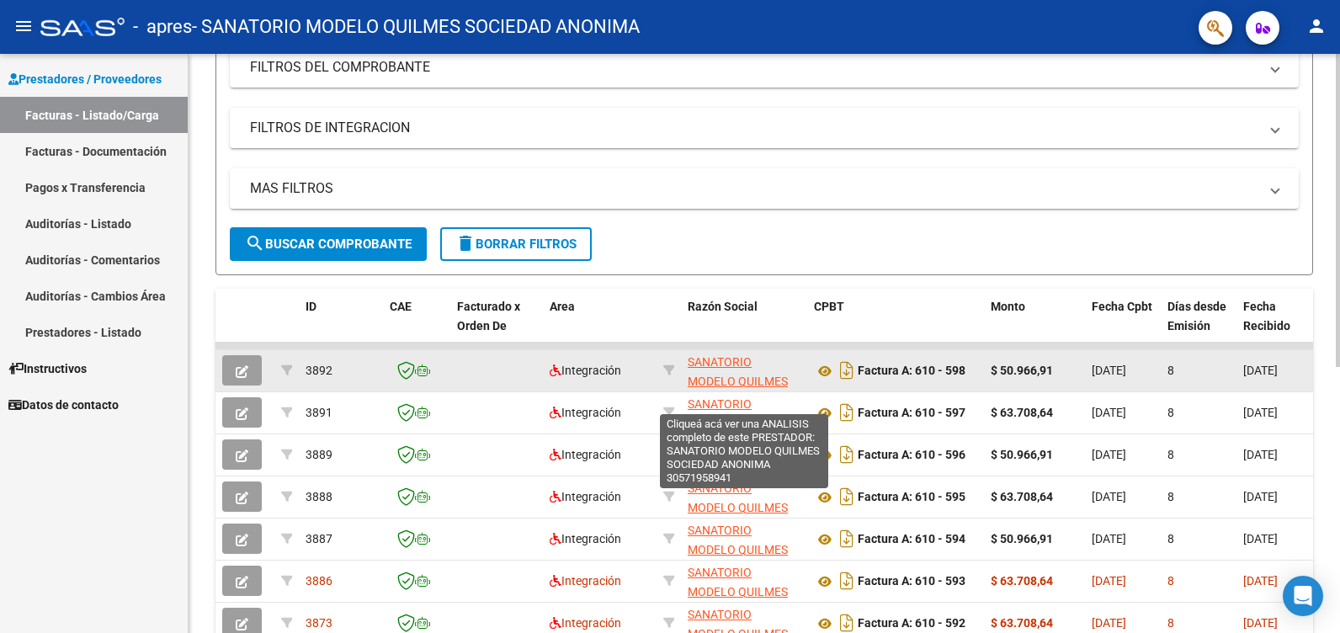
click at [764, 377] on span "SANATORIO MODELO QUILMES SOCIEDAD ANONIMA" at bounding box center [744, 381] width 112 height 52
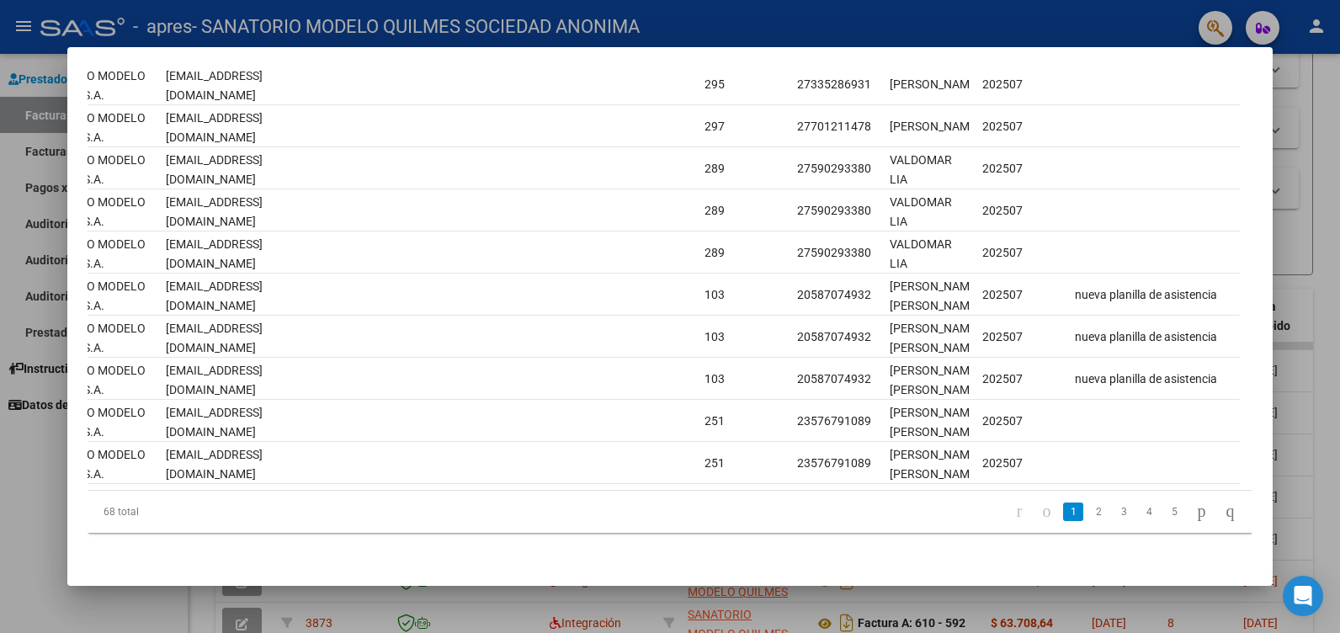
scroll to position [0, 2484]
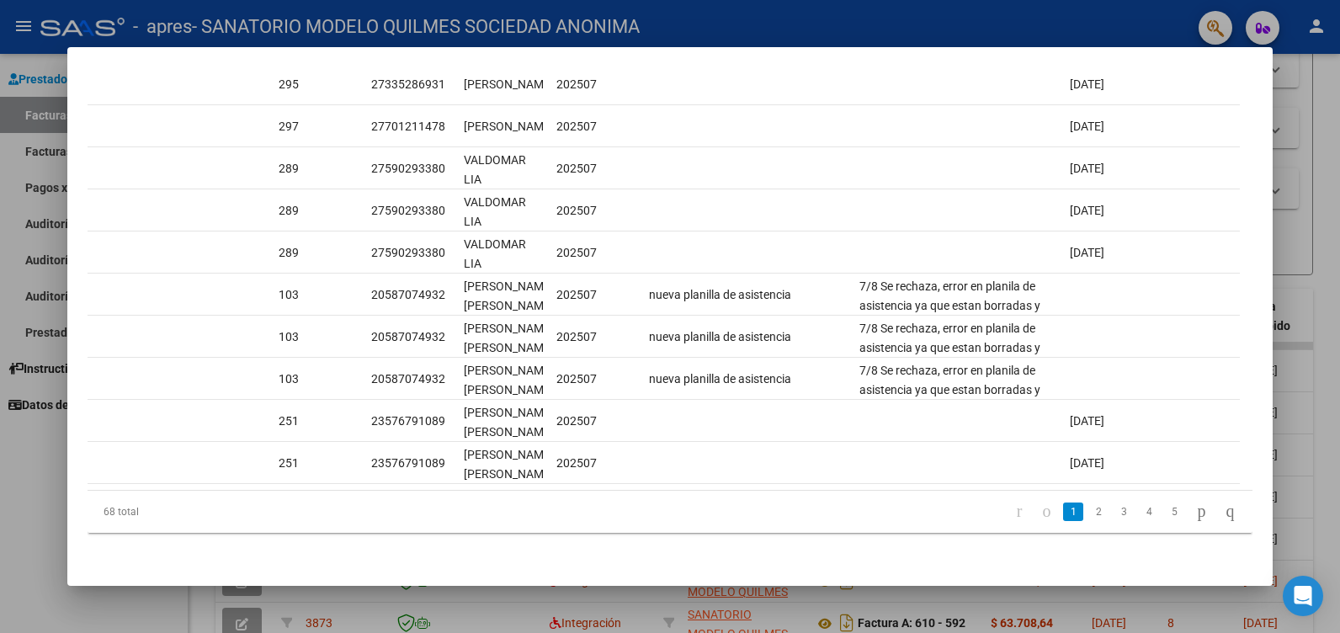
click at [1328, 99] on div at bounding box center [670, 316] width 1340 height 633
